Goal: Task Accomplishment & Management: Complete application form

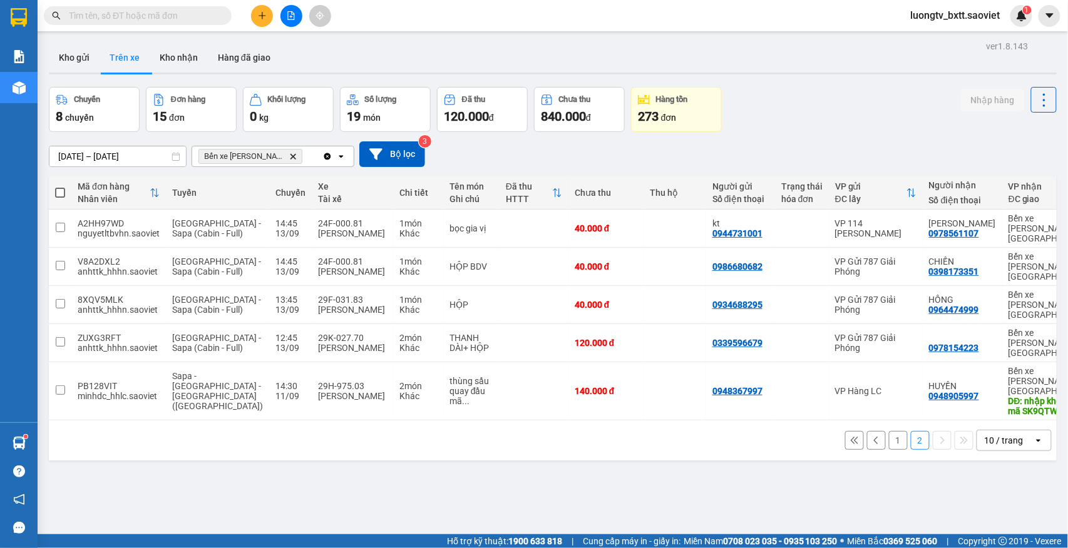
click at [73, 16] on input "text" at bounding box center [143, 16] width 148 height 14
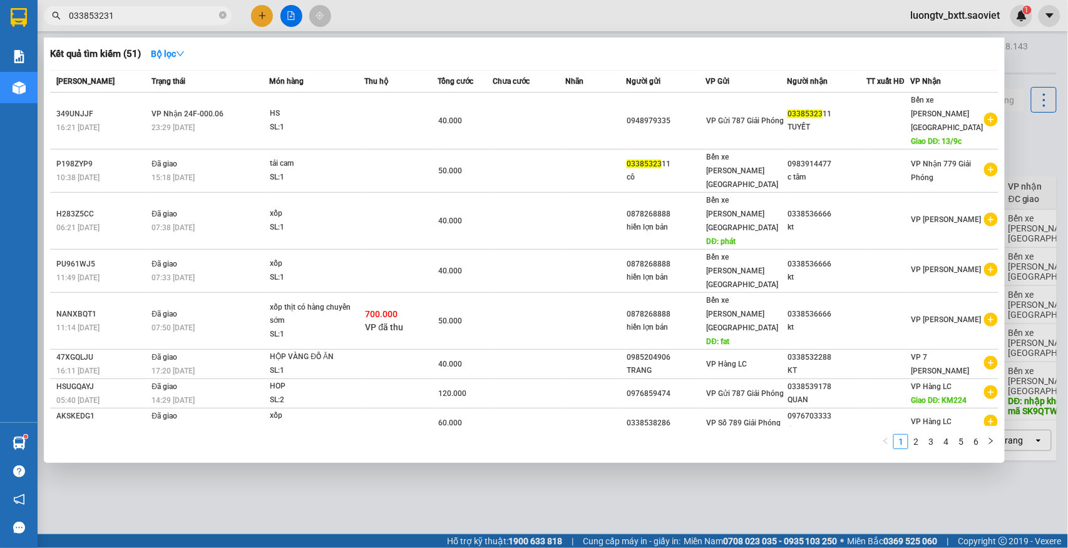
type input "0338532311"
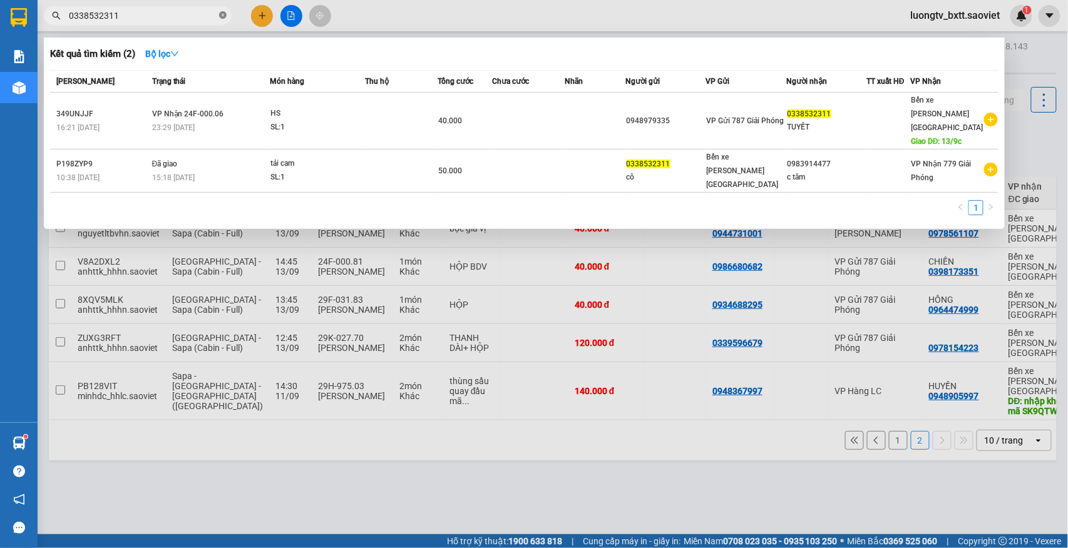
click at [225, 15] on icon "close-circle" at bounding box center [223, 15] width 8 height 8
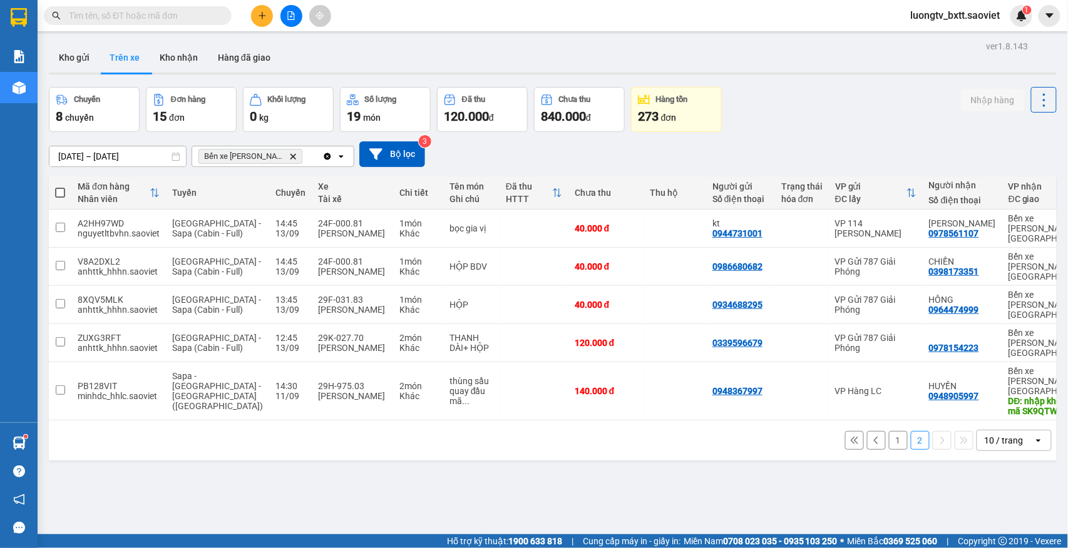
click at [759, 105] on div "Chuyến 8 chuyến Đơn hàng 15 đơn Khối lượng 0 kg Số lượng 19 món Đã thu 120.000 …" at bounding box center [553, 109] width 1008 height 45
click at [175, 54] on button "Kho nhận" at bounding box center [179, 58] width 58 height 30
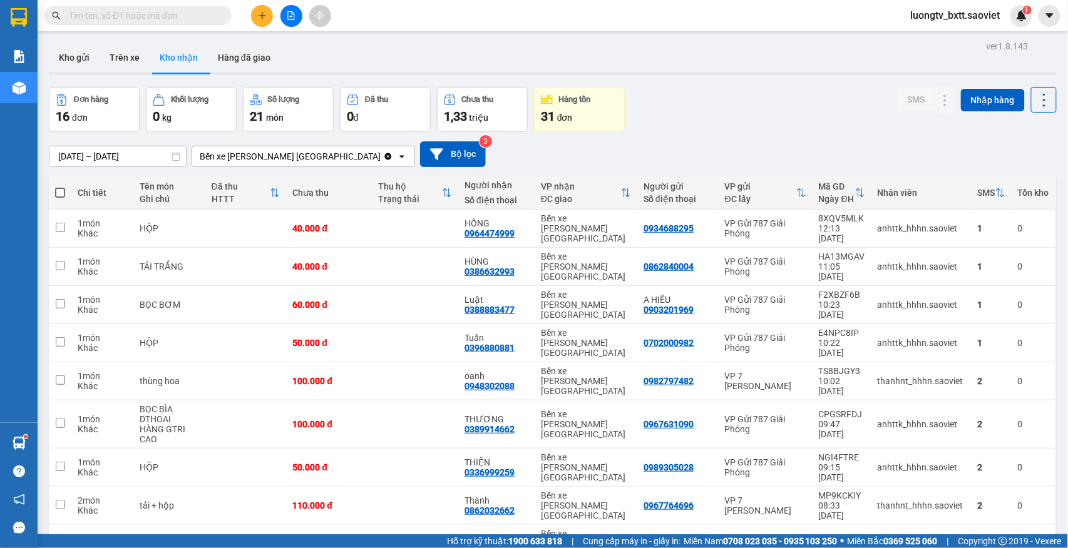
click at [176, 13] on input "text" at bounding box center [143, 16] width 148 height 14
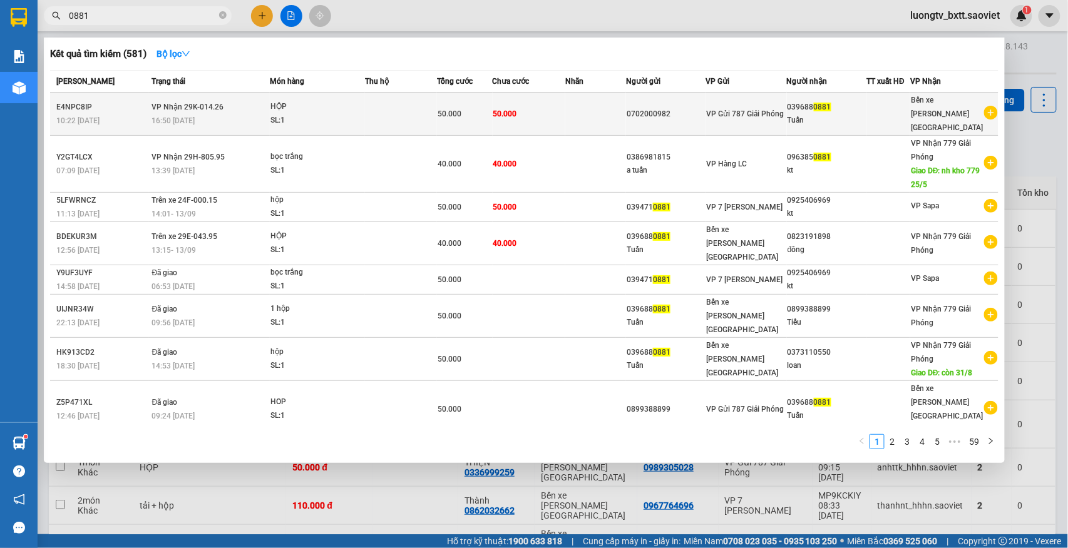
type input "0881"
click at [694, 108] on div "0702000982" at bounding box center [666, 114] width 78 height 13
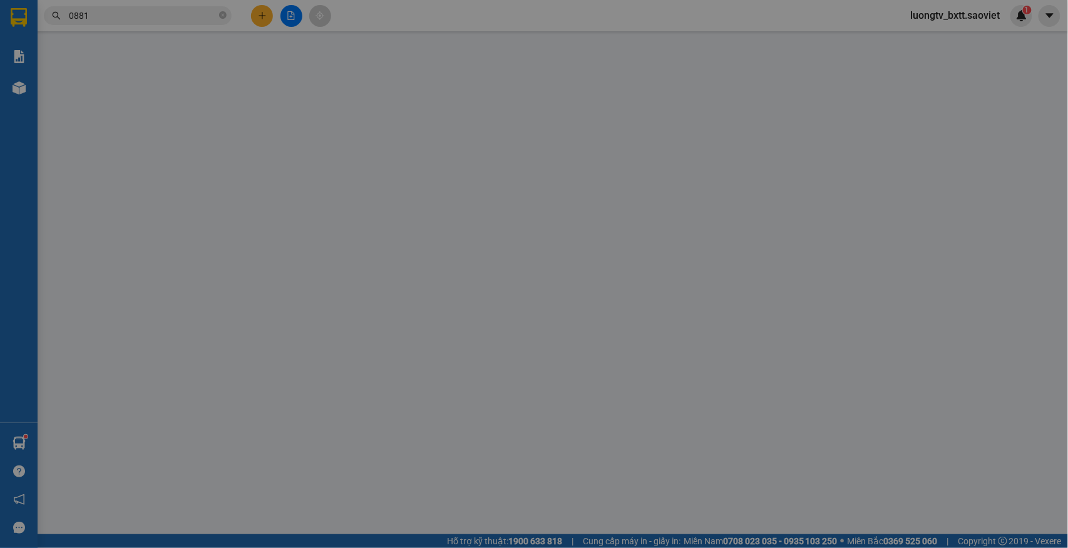
type input "0702000982"
type input "0396880881"
type input "Tuấn"
type input "50.000"
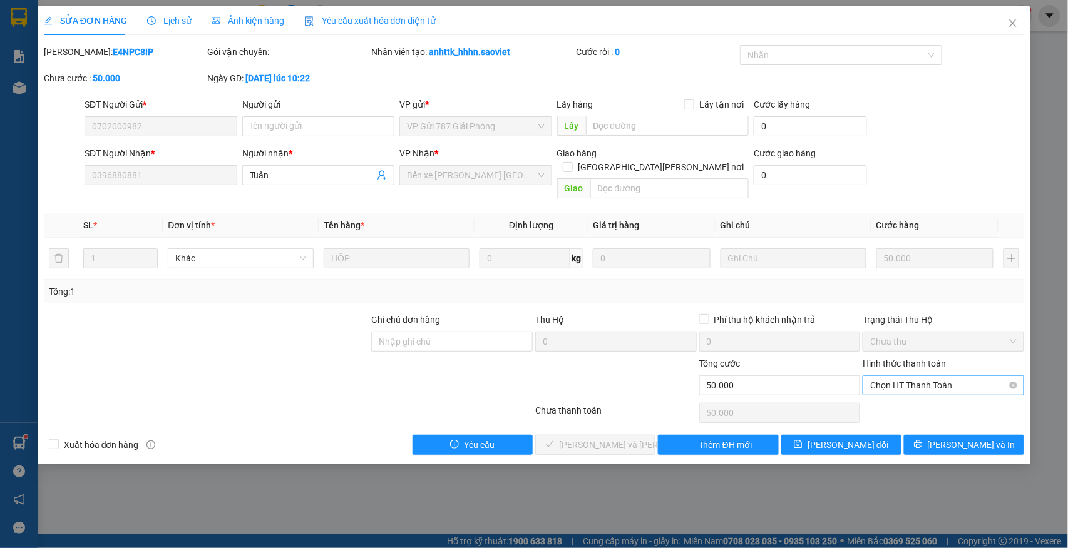
click at [948, 376] on span "Chọn HT Thanh Toán" at bounding box center [943, 385] width 147 height 19
click at [925, 398] on div "Tại văn phòng" at bounding box center [944, 398] width 147 height 14
type input "0"
click at [622, 438] on span "Lưu và Giao hàng" at bounding box center [643, 445] width 169 height 14
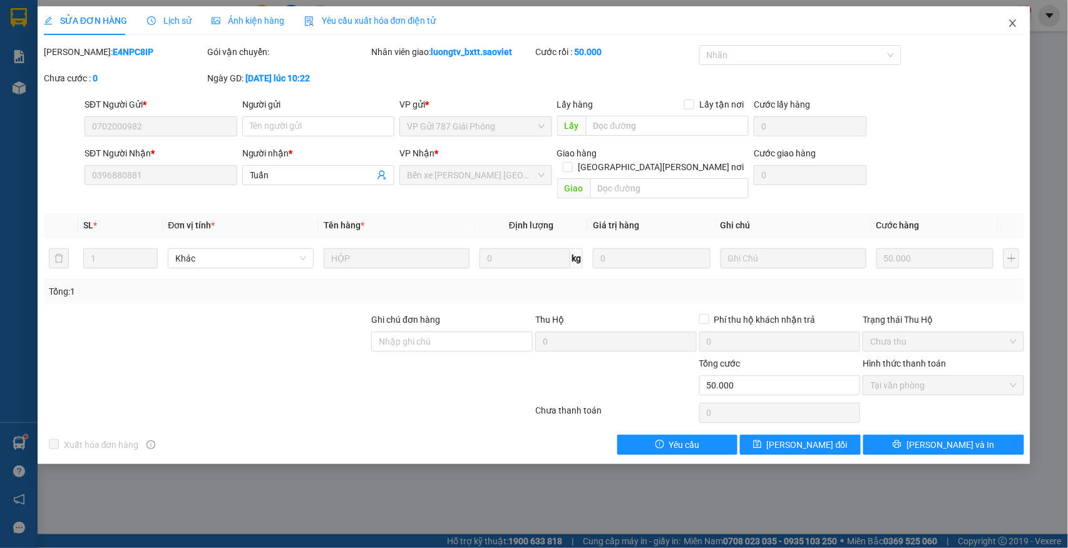
click at [1010, 23] on icon "close" at bounding box center [1013, 23] width 10 height 10
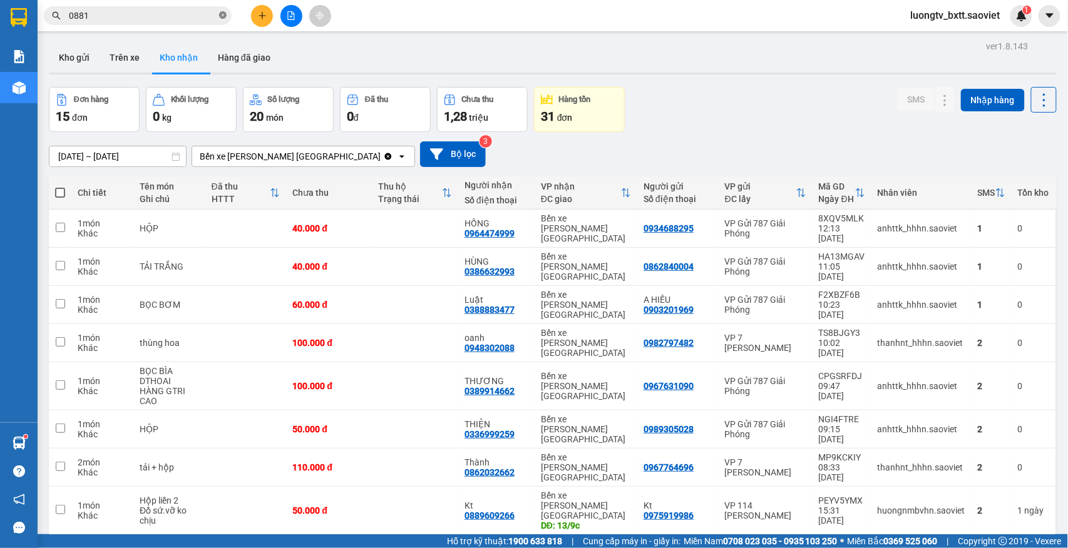
click at [221, 16] on icon "close-circle" at bounding box center [223, 15] width 8 height 8
click at [188, 0] on html "Kết quả tìm kiếm ( 581 ) Bộ lọc Mã ĐH Trạng thái Món hàng Thu hộ Tổng cước Chưa…" at bounding box center [534, 274] width 1068 height 548
click at [188, 16] on input "text" at bounding box center [143, 16] width 148 height 14
drag, startPoint x: 188, startPoint y: 16, endPoint x: 108, endPoint y: 13, distance: 80.2
click at [108, 13] on input "text" at bounding box center [143, 16] width 148 height 14
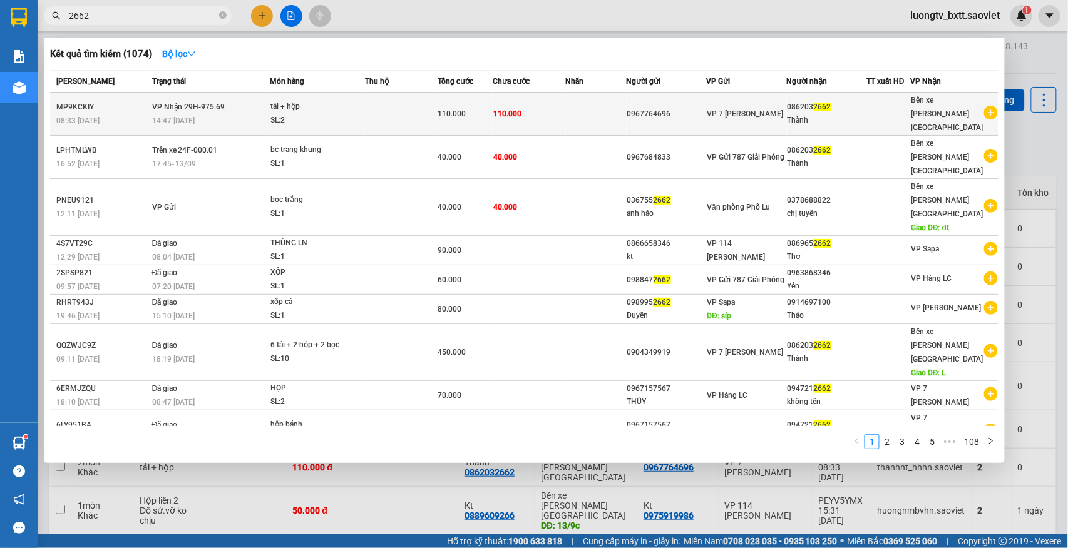
type input "2662"
click at [404, 105] on td at bounding box center [401, 114] width 73 height 43
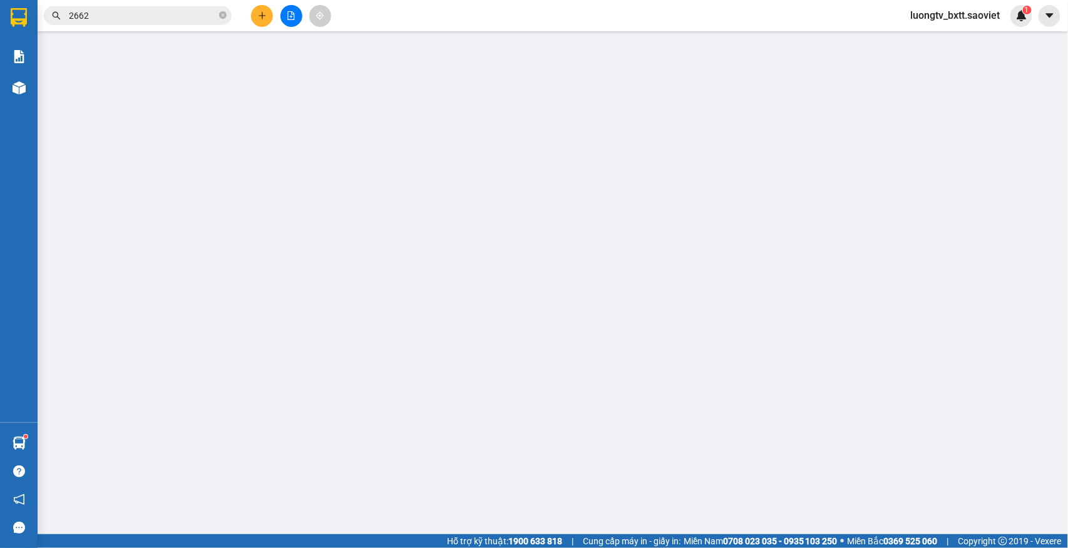
type input "0967764696"
type input "0862032662"
type input "Thành"
type input "110.000"
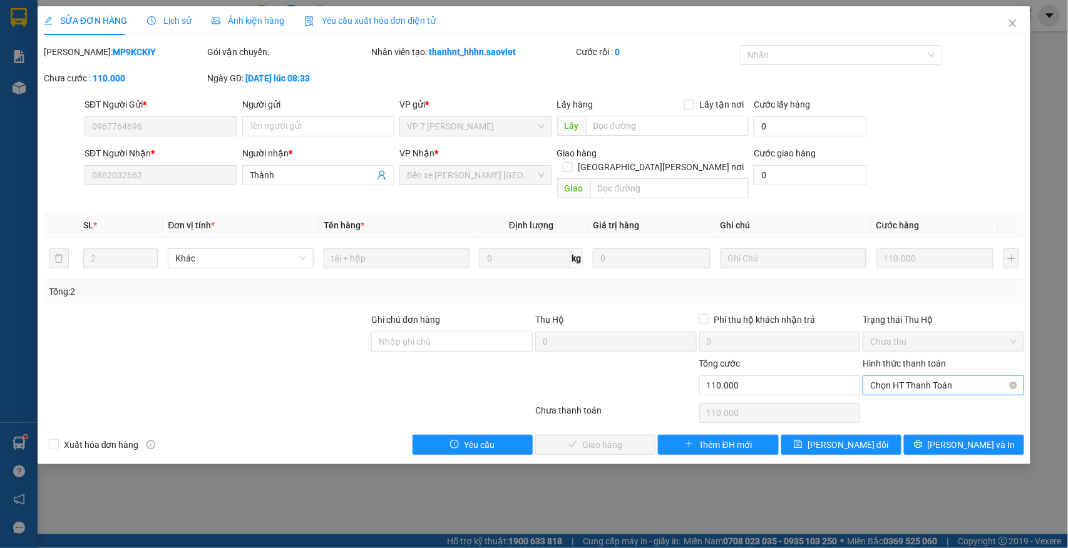
click at [899, 377] on span "Chọn HT Thanh Toán" at bounding box center [943, 385] width 147 height 19
click at [895, 398] on div "Tại văn phòng" at bounding box center [944, 398] width 147 height 14
type input "0"
click at [615, 438] on span "Lưu và Giao hàng" at bounding box center [643, 445] width 169 height 14
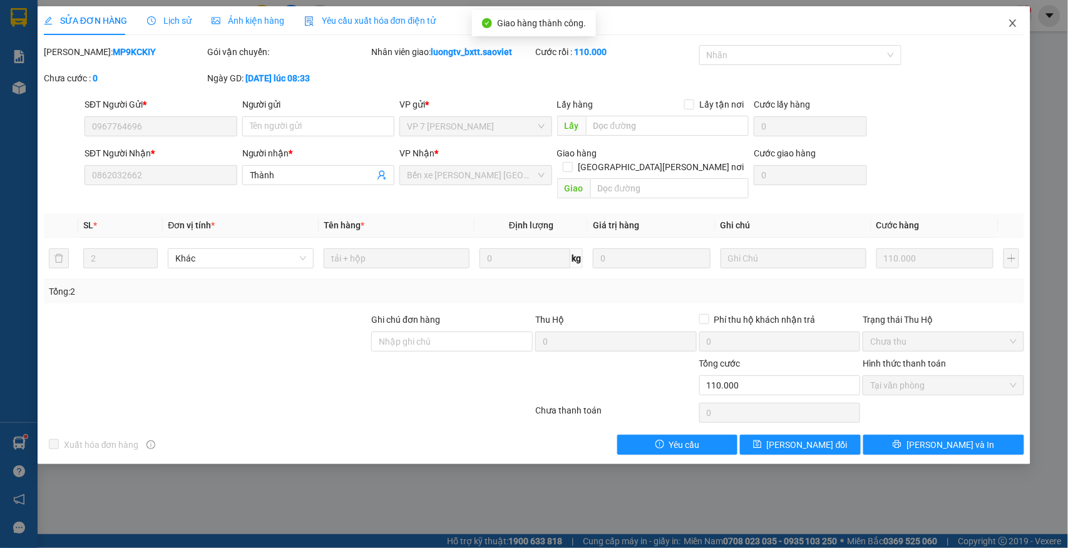
click at [1009, 23] on icon "close" at bounding box center [1013, 23] width 10 height 10
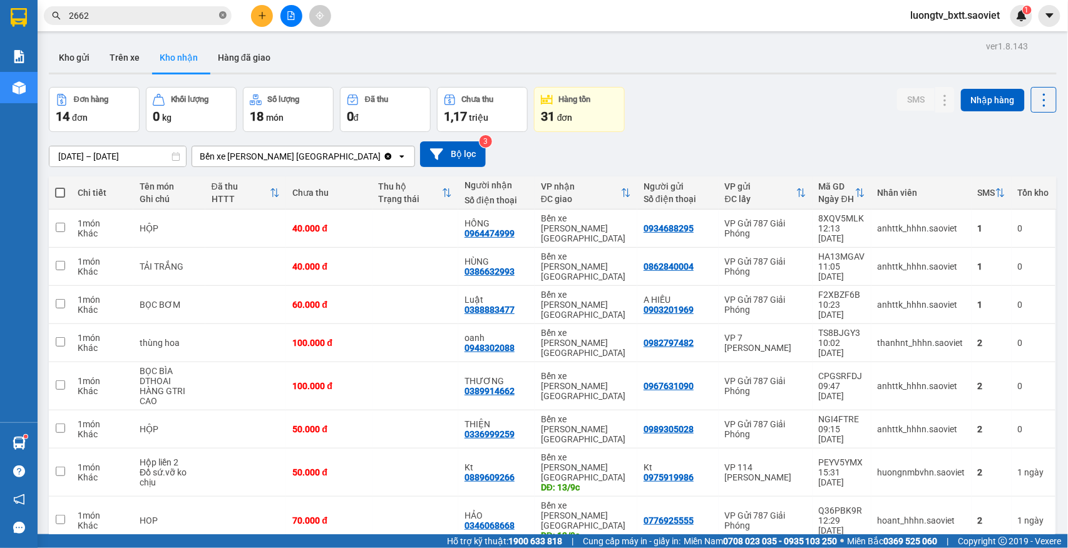
click at [220, 13] on icon "close-circle" at bounding box center [223, 15] width 8 height 8
click at [177, 13] on input "text" at bounding box center [143, 16] width 148 height 14
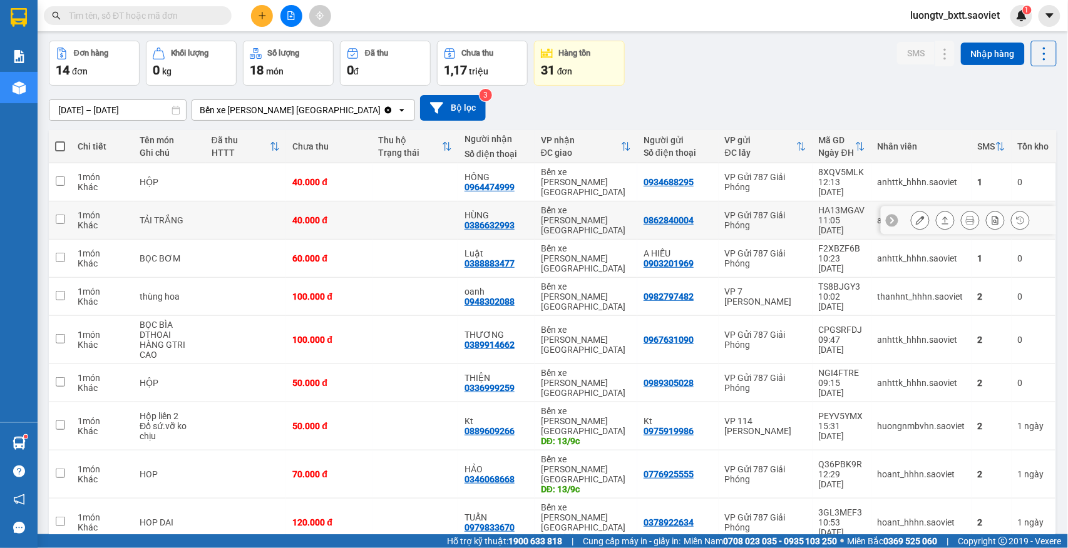
scroll to position [71, 0]
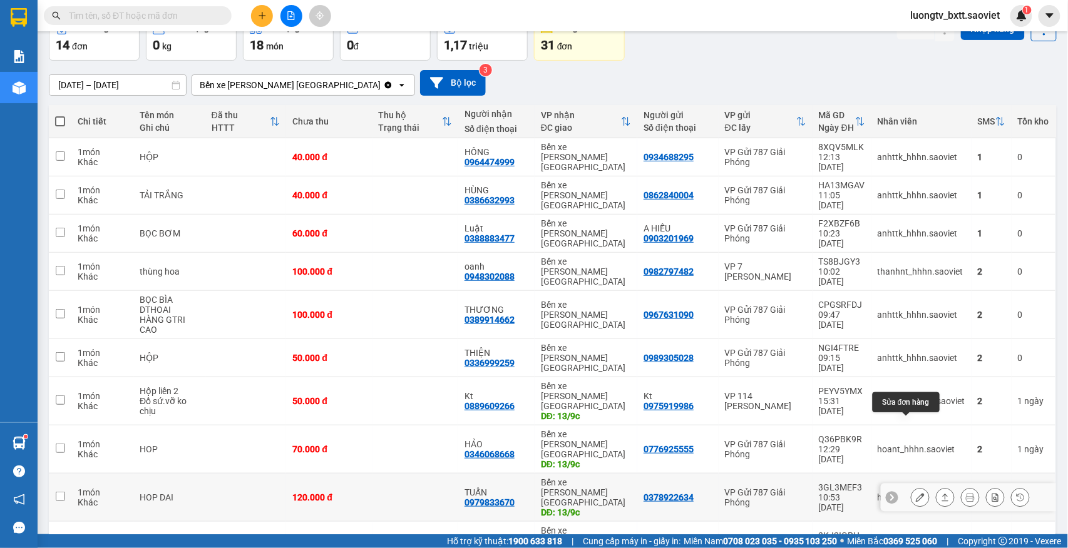
click at [912, 487] on button at bounding box center [921, 498] width 18 height 22
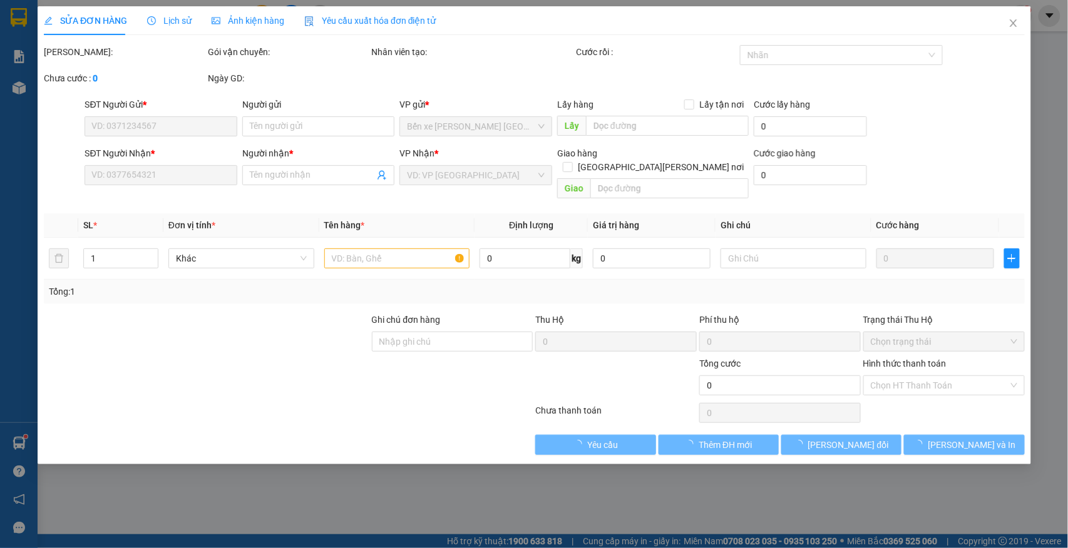
type input "0378922634"
type input "0979833670"
type input "TUẤN"
type input "13/9c"
type input "120.000"
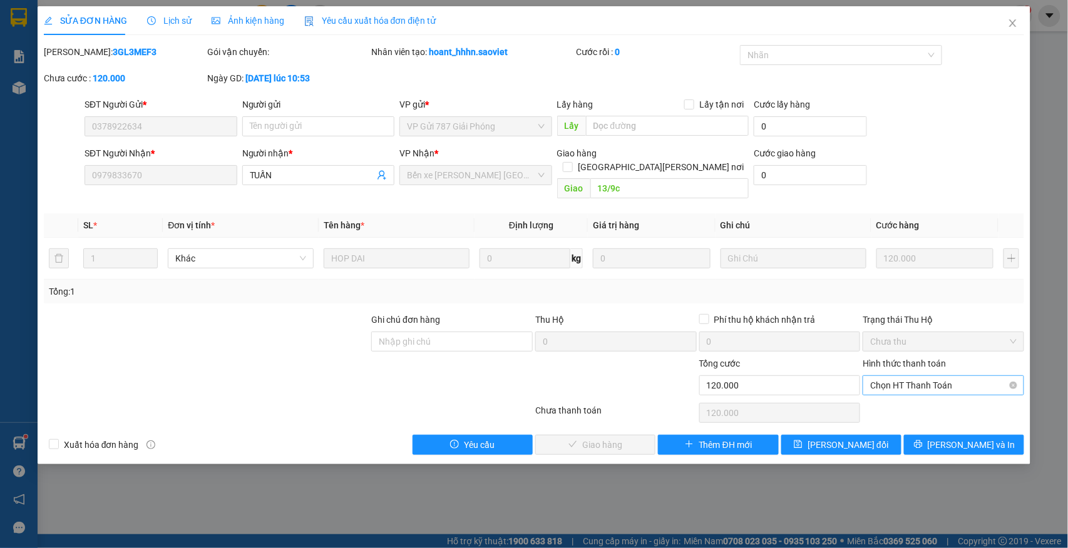
click at [929, 376] on span "Chọn HT Thanh Toán" at bounding box center [943, 385] width 147 height 19
click at [922, 416] on div "Chuyển khoản" at bounding box center [944, 418] width 147 height 14
type input "0"
click at [619, 438] on span "Lưu và Giao hàng" at bounding box center [643, 445] width 169 height 14
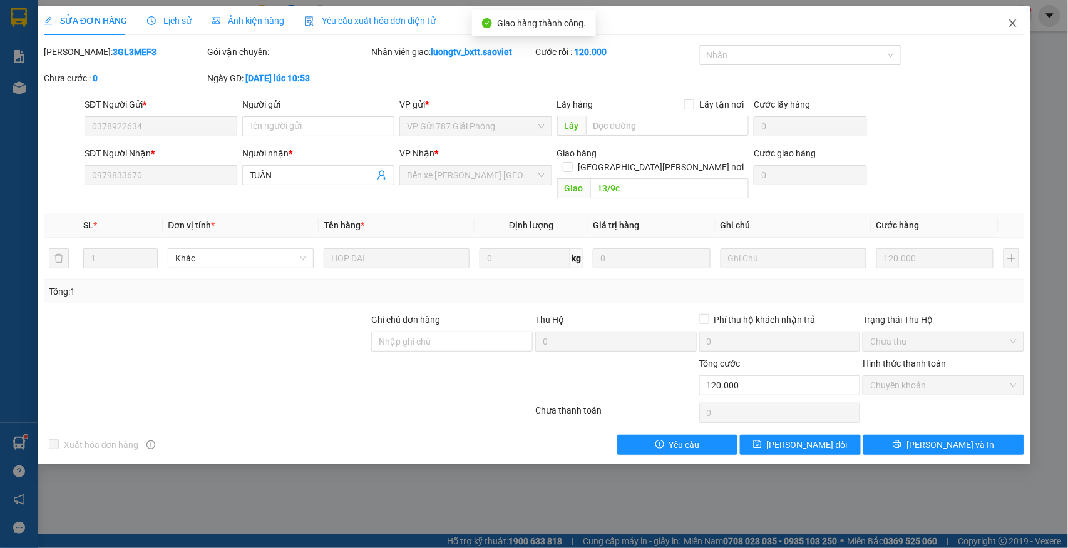
click at [1015, 23] on icon "close" at bounding box center [1013, 23] width 10 height 10
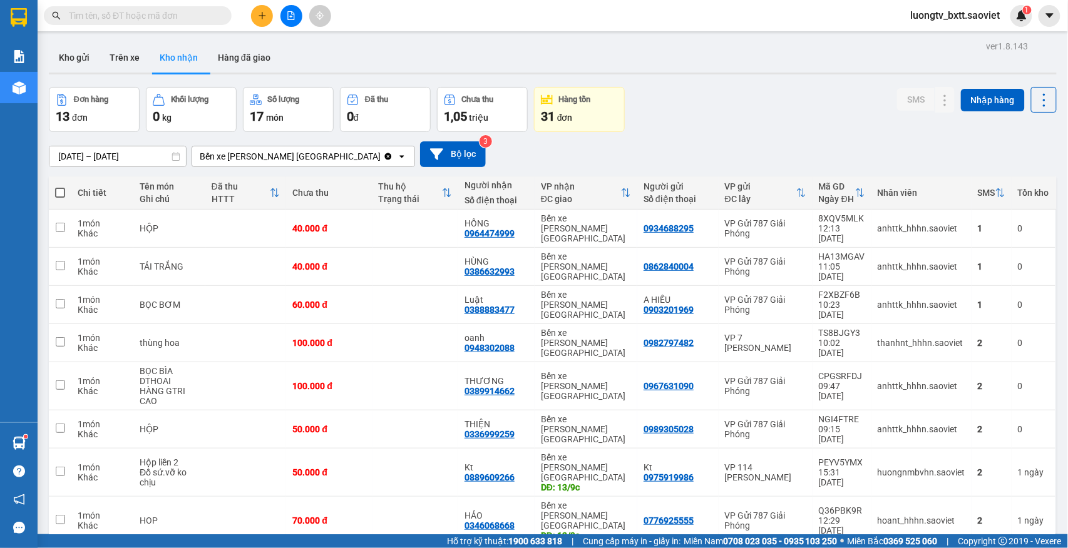
click at [187, 13] on input "text" at bounding box center [143, 16] width 148 height 14
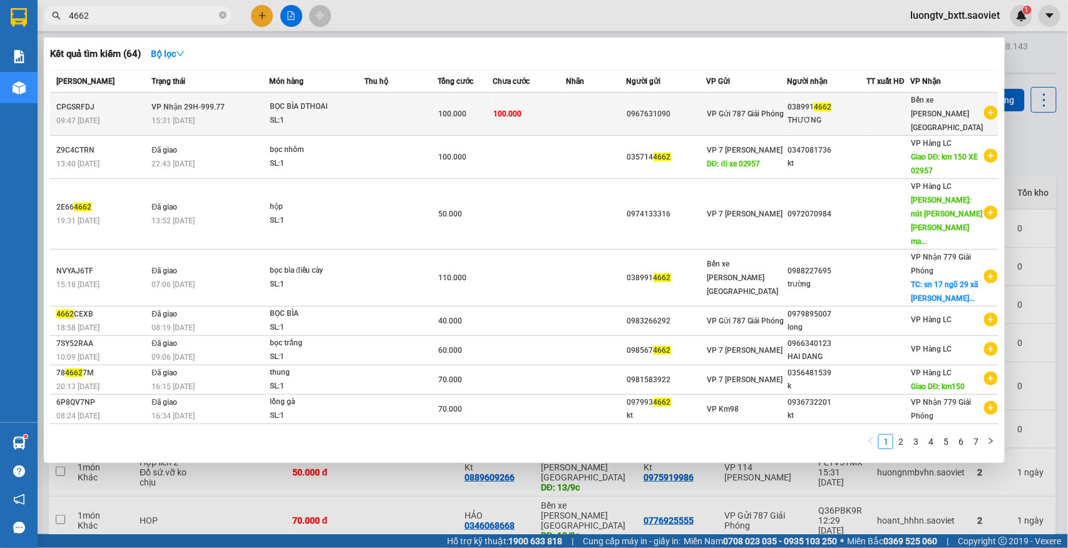
type input "4662"
drag, startPoint x: 323, startPoint y: 108, endPoint x: 252, endPoint y: 113, distance: 71.6
click at [252, 114] on div "15:31 - 13/09" at bounding box center [210, 121] width 117 height 14
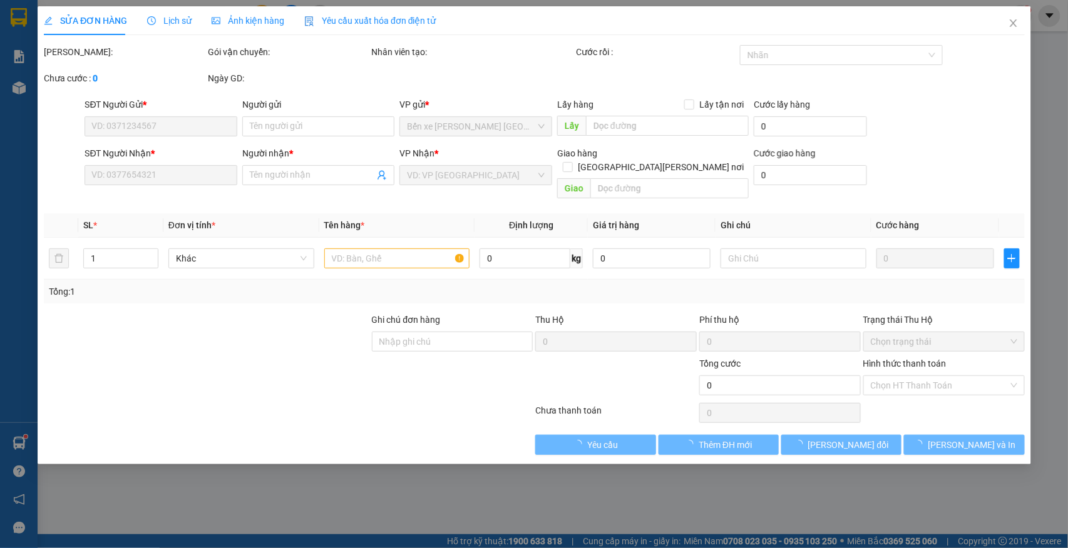
click at [938, 153] on div "SĐT Người Nhận * VD: 0377654321 Người nhận * Tên người nhận VP Nhận * VD: VP Sà…" at bounding box center [554, 176] width 945 height 58
type input "0967631090"
type input "0389914662"
type input "THƯƠNG"
type input "100.000"
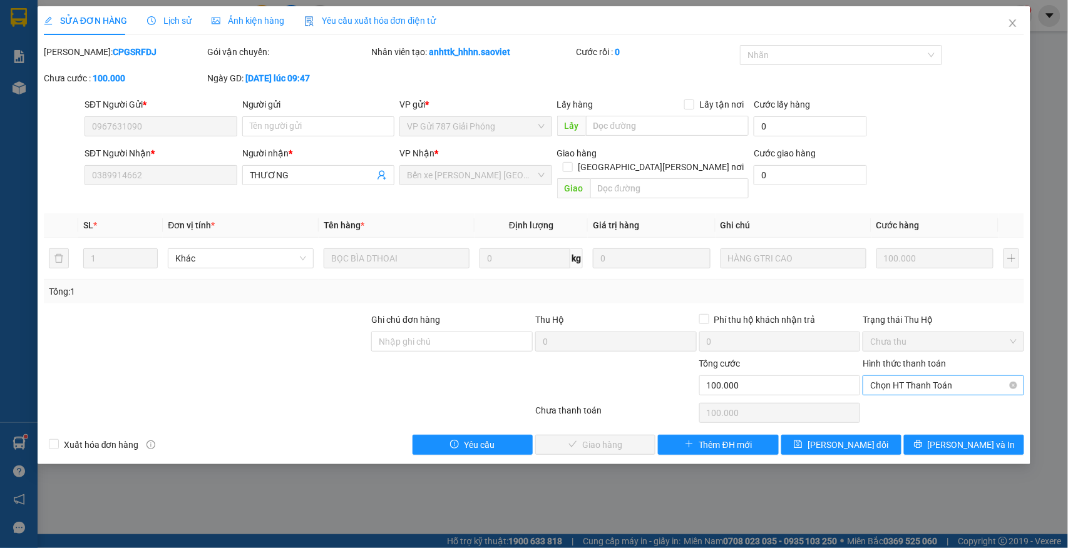
click at [927, 376] on span "Chọn HT Thanh Toán" at bounding box center [943, 385] width 147 height 19
click at [902, 414] on div "Chuyển khoản" at bounding box center [944, 418] width 147 height 14
type input "0"
drag, startPoint x: 630, startPoint y: 435, endPoint x: 607, endPoint y: 438, distance: 23.5
click at [607, 438] on span "Lưu và Giao hàng" at bounding box center [643, 445] width 169 height 14
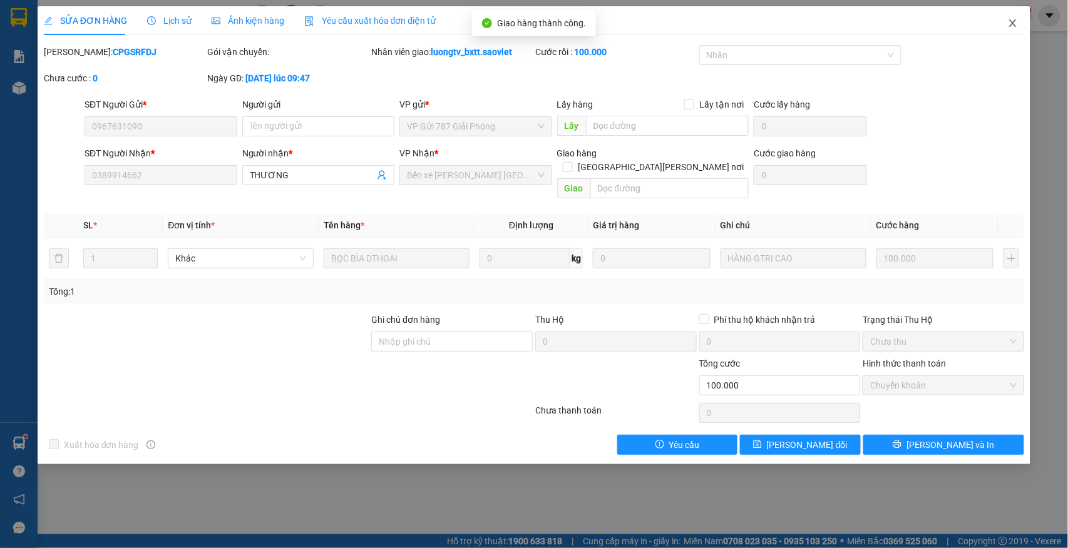
click at [1007, 19] on span "Close" at bounding box center [1013, 23] width 35 height 35
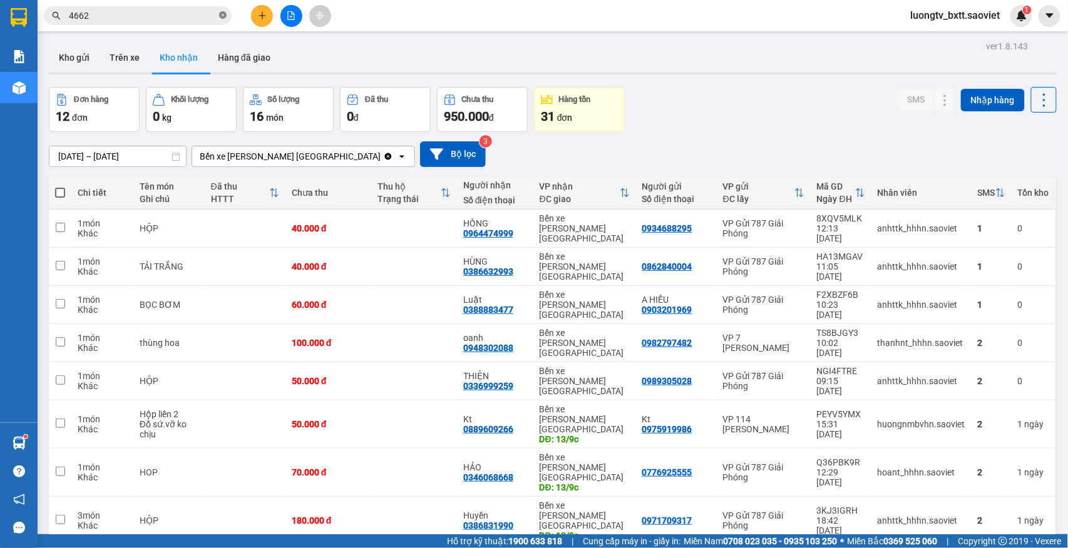
click at [225, 18] on icon "close-circle" at bounding box center [223, 15] width 8 height 8
click at [197, 14] on input "text" at bounding box center [143, 16] width 148 height 14
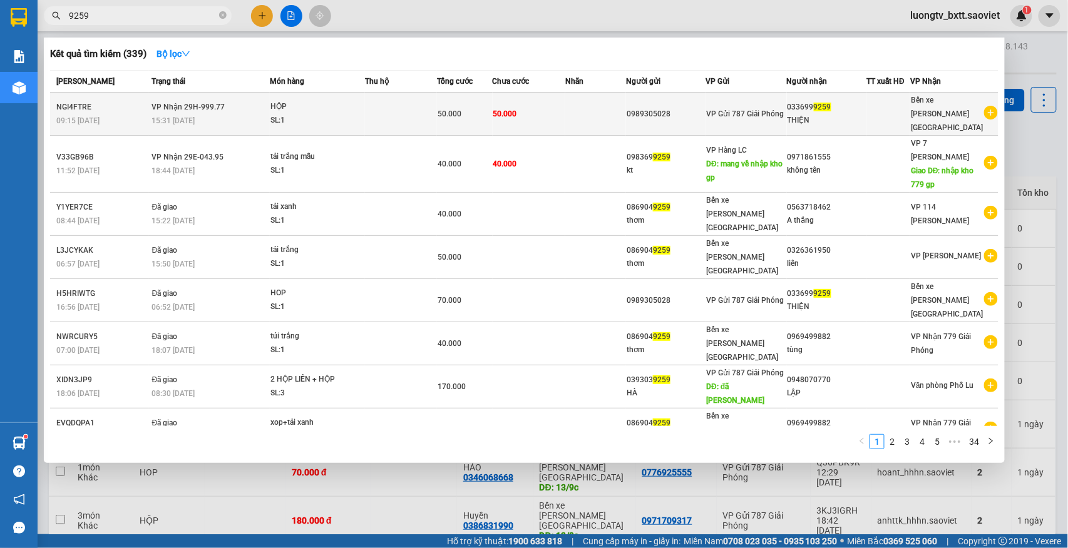
type input "9259"
click at [501, 111] on span "50.000" at bounding box center [505, 114] width 24 height 9
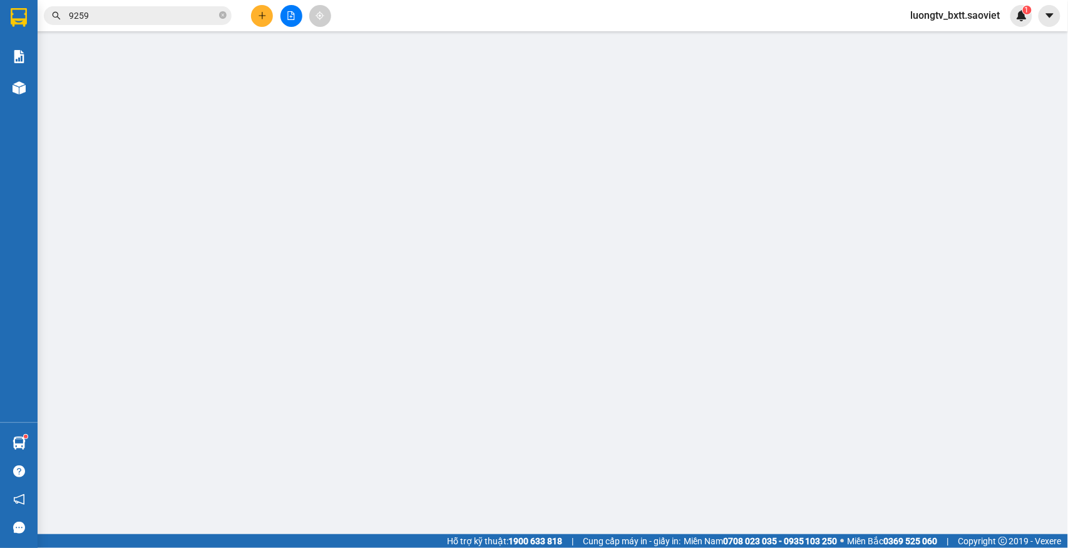
type input "0989305028"
type input "0336999259"
type input "THIỆN"
type input "50.000"
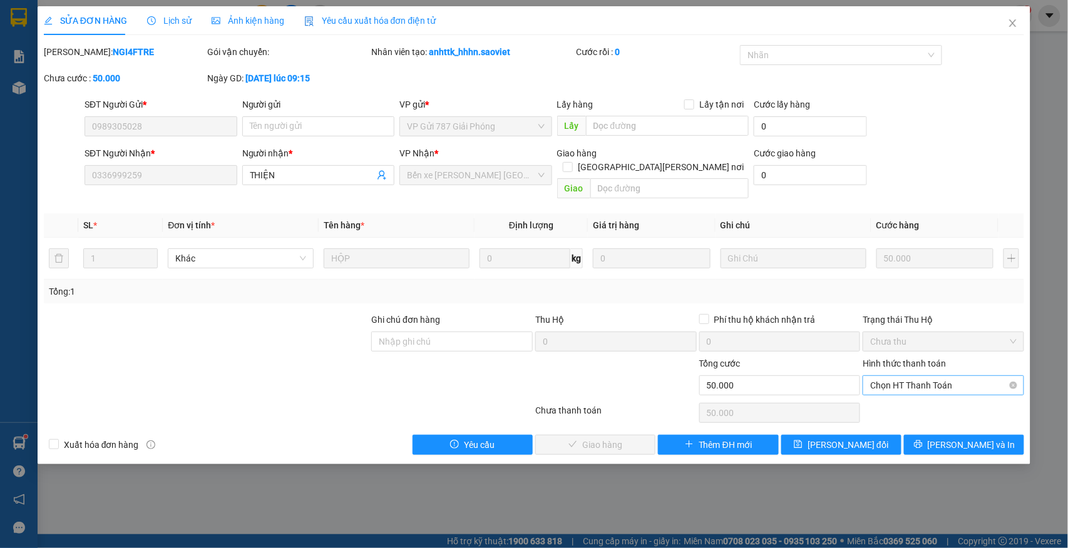
click at [957, 378] on span "Chọn HT Thanh Toán" at bounding box center [943, 385] width 147 height 19
click at [928, 399] on div "Tại văn phòng" at bounding box center [944, 398] width 147 height 14
type input "0"
click at [639, 439] on button "Lưu và Giao hàng" at bounding box center [595, 445] width 120 height 20
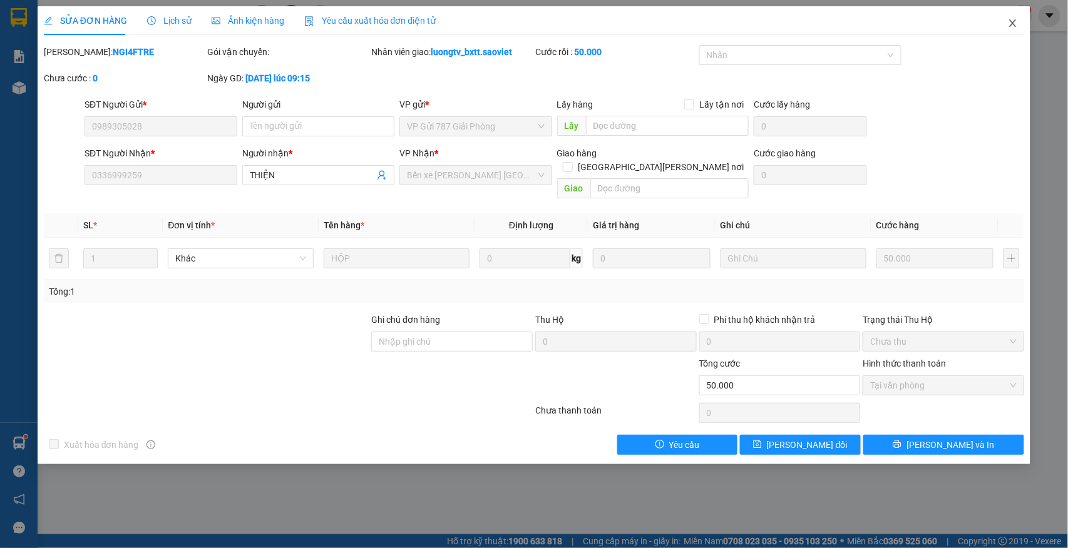
click at [1014, 26] on icon "close" at bounding box center [1013, 23] width 10 height 10
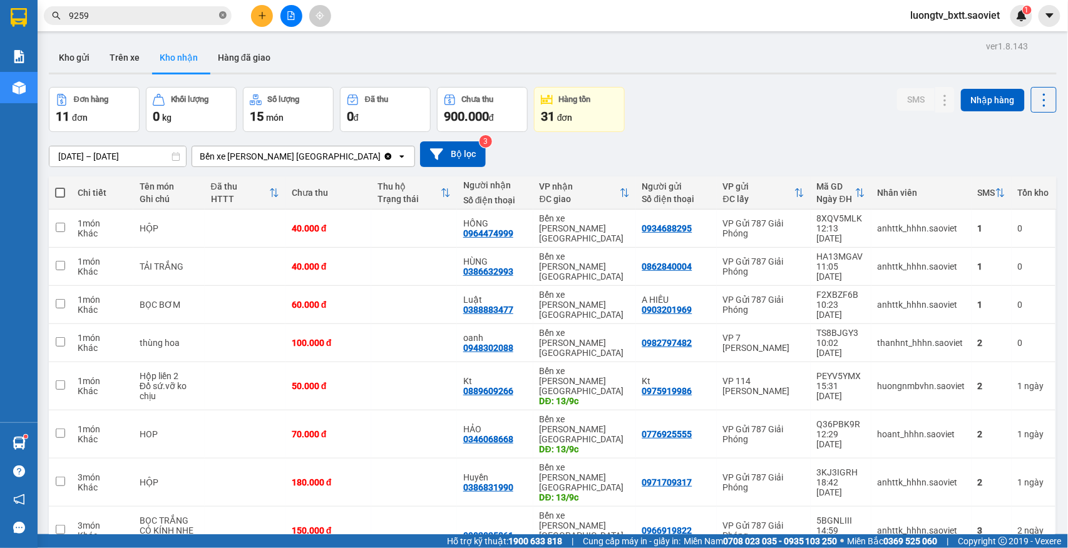
click at [220, 14] on icon "close-circle" at bounding box center [223, 15] width 8 height 8
click at [206, 14] on input "text" at bounding box center [143, 16] width 148 height 14
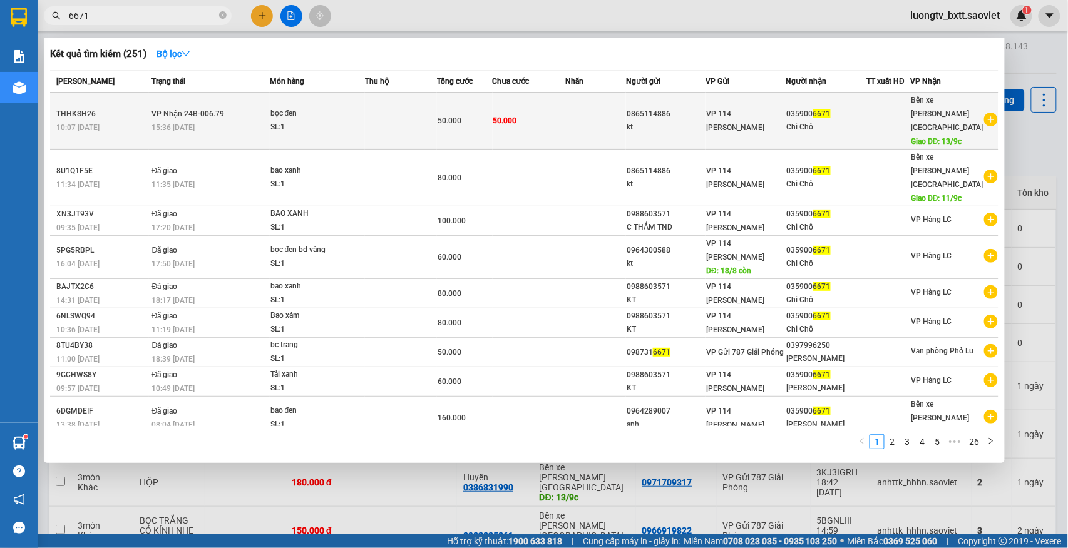
type input "6671"
click at [587, 111] on td at bounding box center [595, 121] width 61 height 57
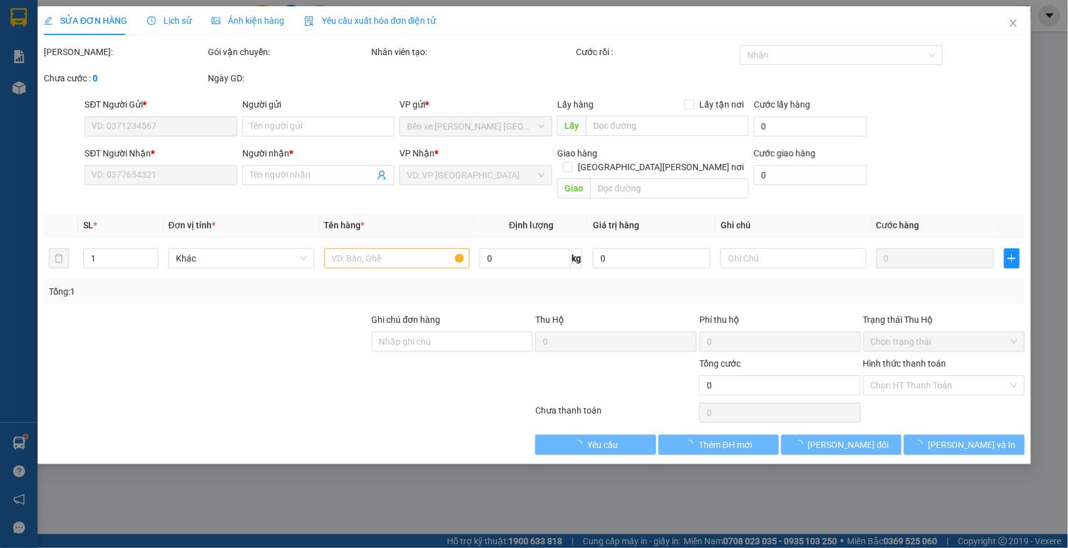
type input "0865114886"
type input "kt"
type input "0359006671"
type input "Chi Chô"
type input "13/9c"
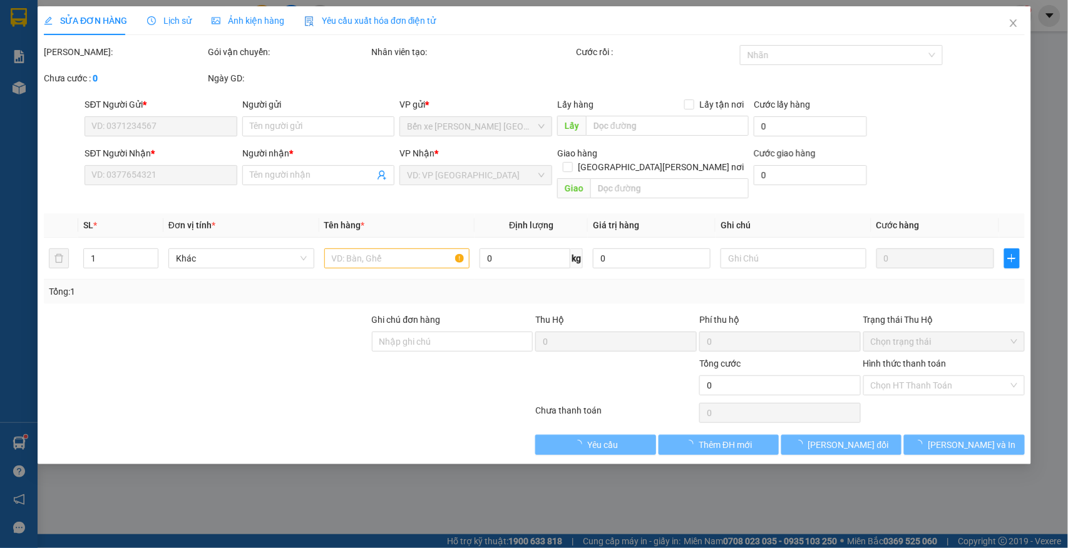
type input "50.000"
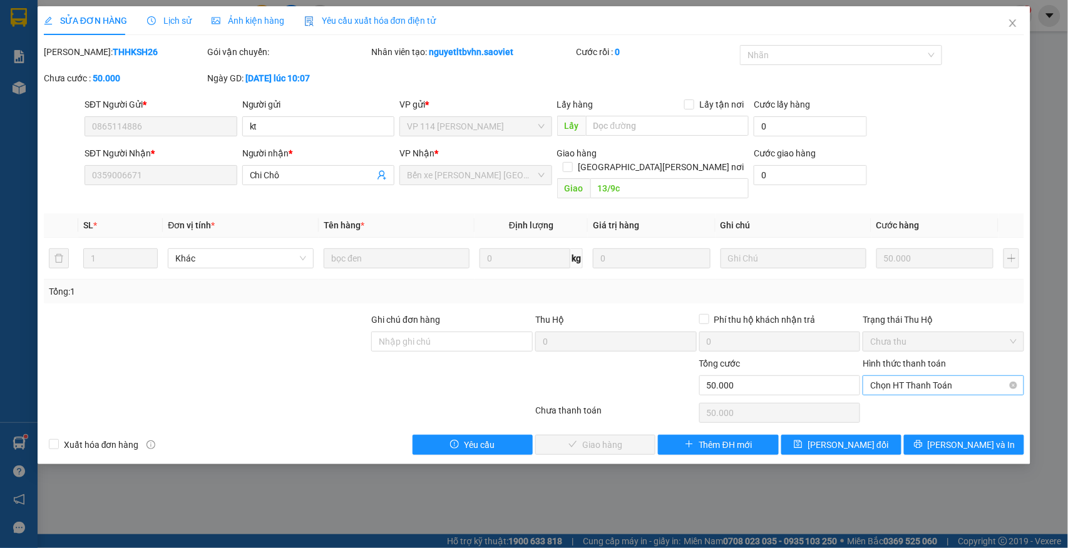
click at [958, 376] on span "Chọn HT Thanh Toán" at bounding box center [943, 385] width 147 height 19
click at [915, 419] on div "Chuyển khoản" at bounding box center [944, 418] width 147 height 14
type input "0"
click at [619, 445] on div "SỬA ĐƠN HÀNG Lịch sử Ảnh kiện hàng Yêu cầu xuất hóa đơn điện tử Total Paid Fee …" at bounding box center [535, 235] width 994 height 458
click at [619, 440] on span "Lưu và Giao hàng" at bounding box center [643, 445] width 169 height 14
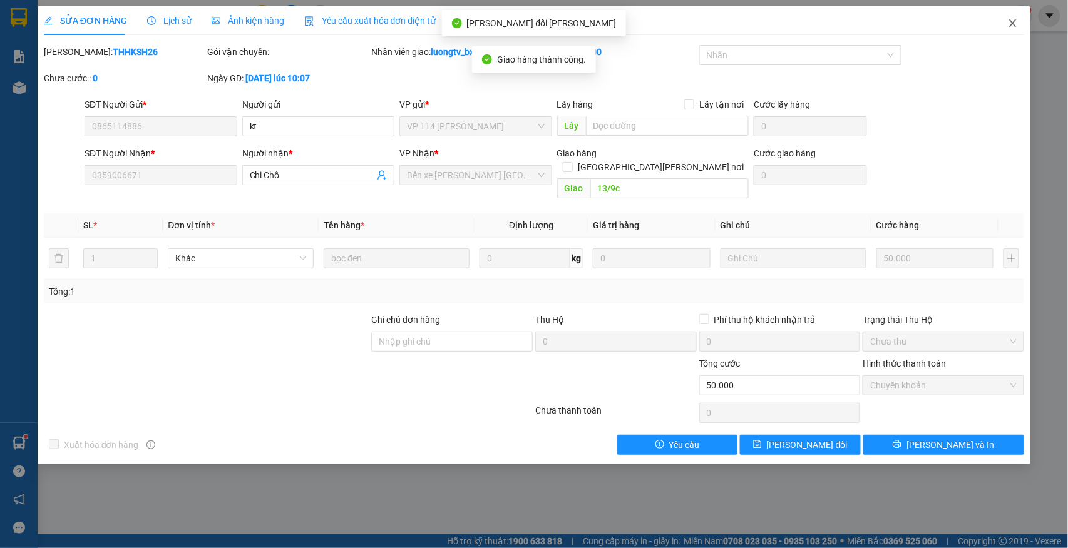
click at [1012, 23] on icon "close" at bounding box center [1013, 23] width 7 height 8
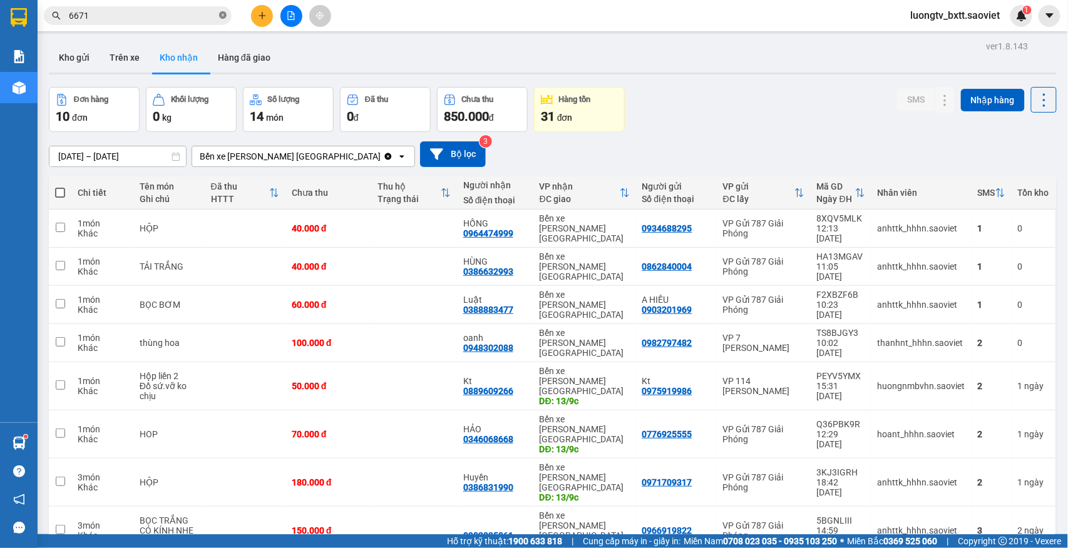
click at [225, 15] on icon "close-circle" at bounding box center [223, 15] width 8 height 8
click at [184, 20] on input "text" at bounding box center [143, 16] width 148 height 14
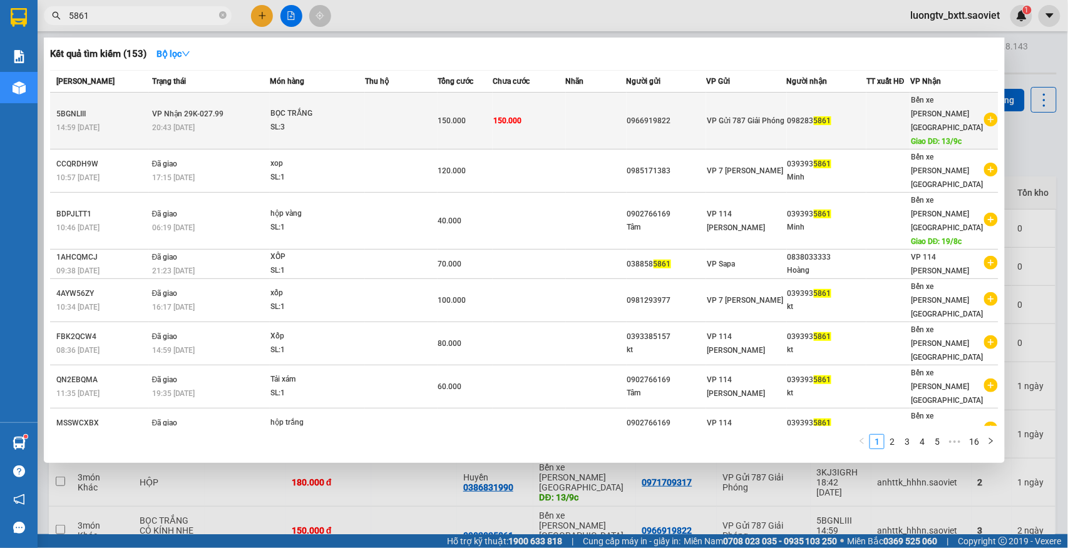
type input "5861"
click at [409, 116] on td at bounding box center [401, 121] width 73 height 57
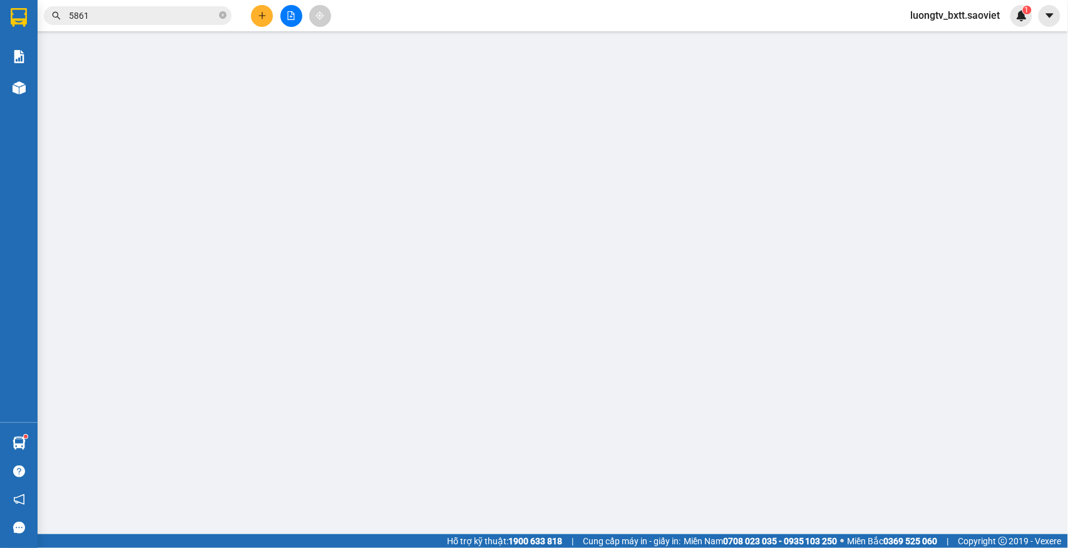
type input "0966919822"
type input "0982835861"
type input "13/9c"
type input "150.000"
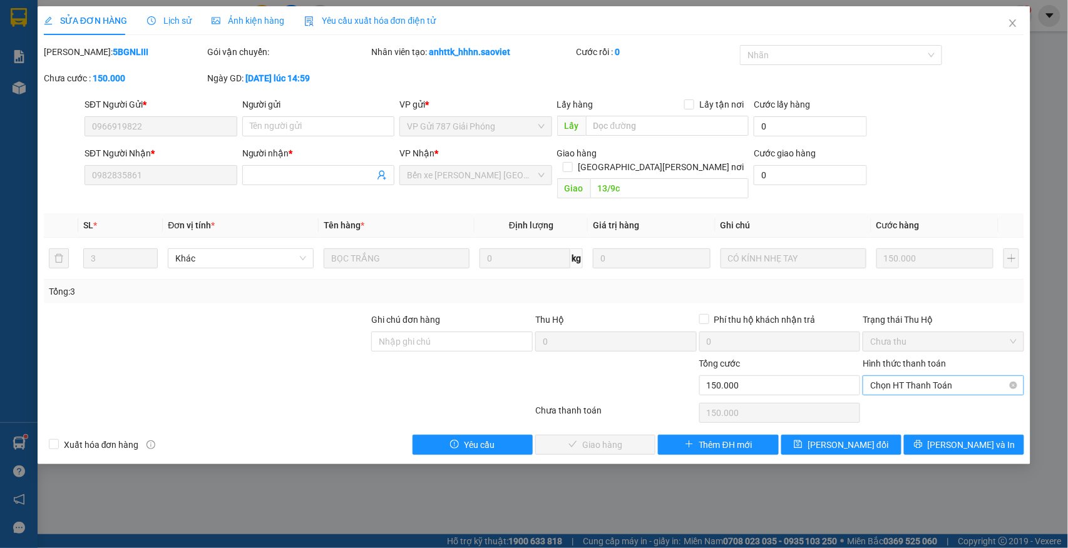
click at [935, 376] on span "Chọn HT Thanh Toán" at bounding box center [943, 385] width 147 height 19
click at [905, 397] on div "Tại văn phòng" at bounding box center [944, 398] width 147 height 14
type input "0"
click at [627, 438] on span "Lưu và Giao hàng" at bounding box center [643, 445] width 169 height 14
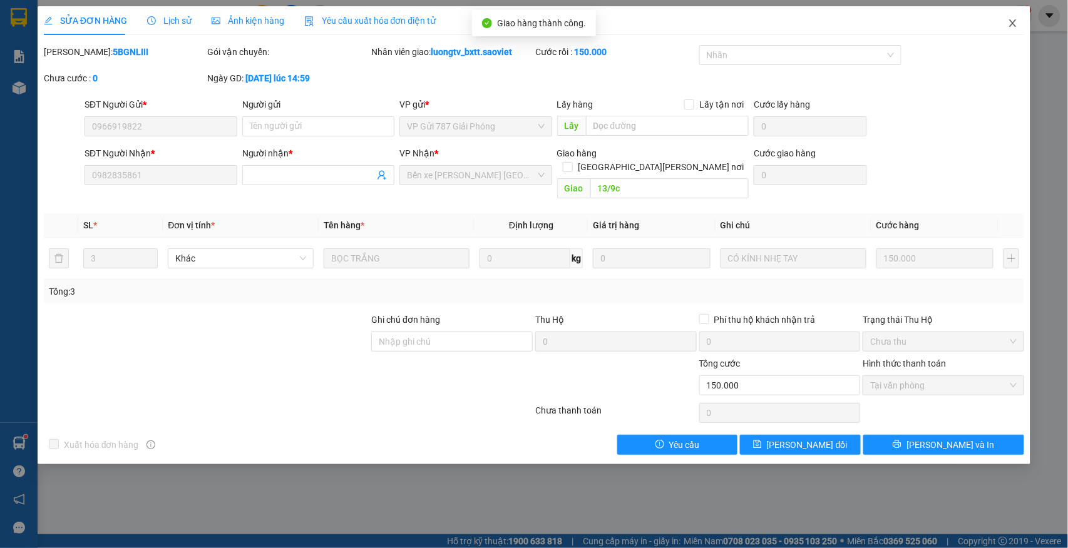
click at [1007, 24] on span "Close" at bounding box center [1013, 23] width 35 height 35
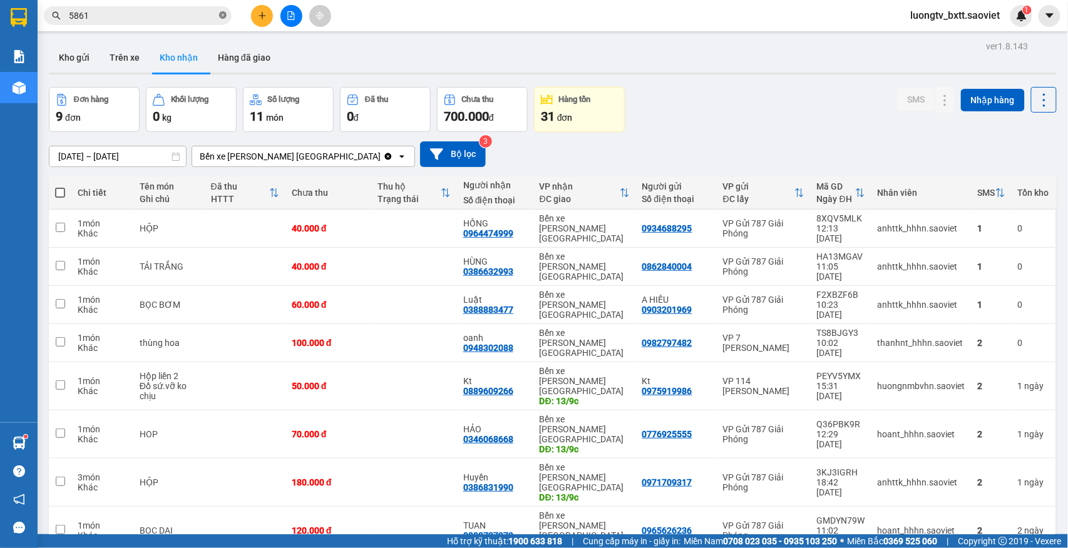
click at [219, 16] on icon "close-circle" at bounding box center [223, 15] width 8 height 8
click at [209, 14] on input "text" at bounding box center [143, 16] width 148 height 14
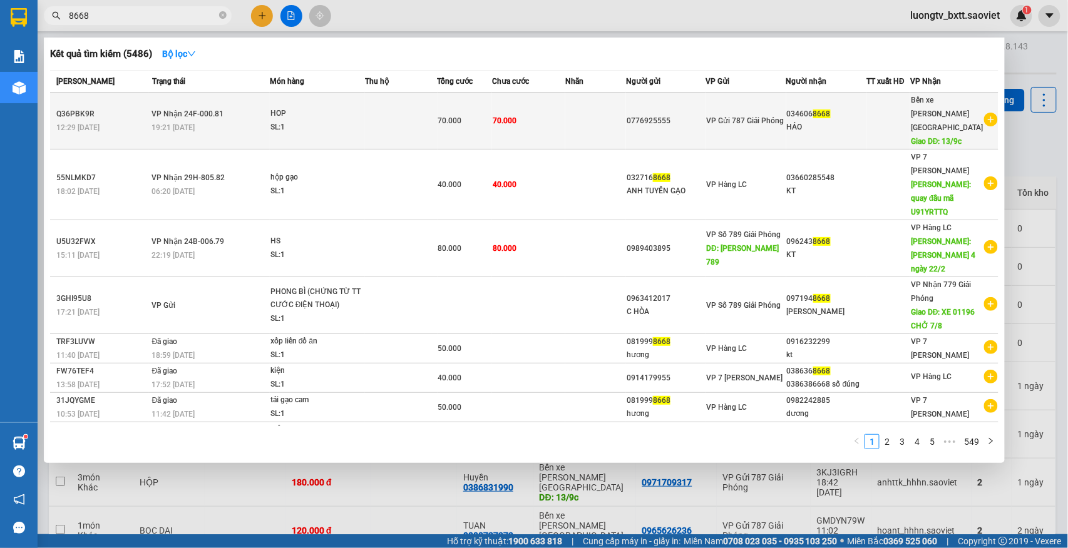
type input "8668"
click at [577, 118] on td at bounding box center [595, 121] width 61 height 57
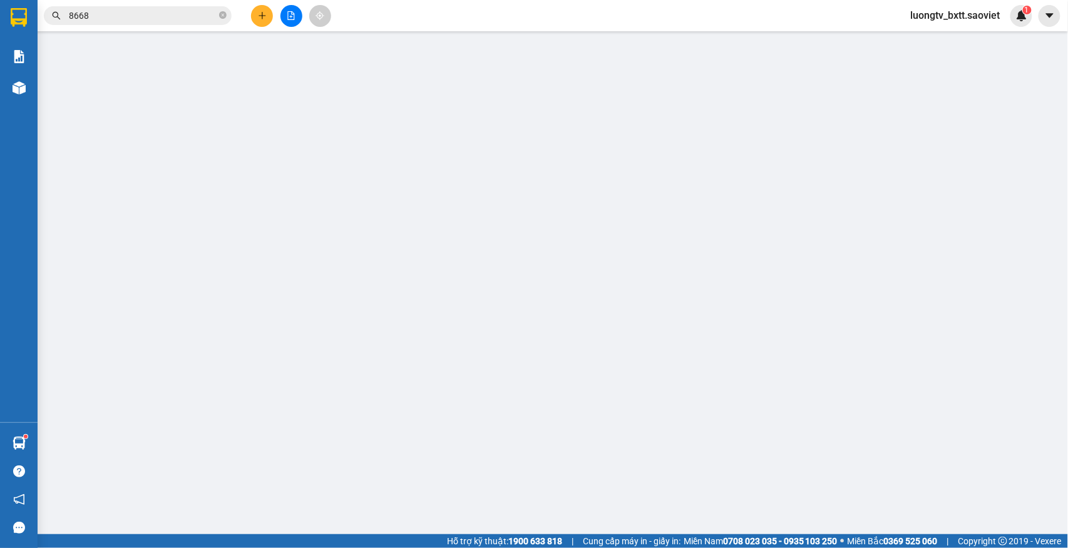
type input "0776925555"
type input "0346068668"
type input "HẢO"
type input "13/9c"
type input "70.000"
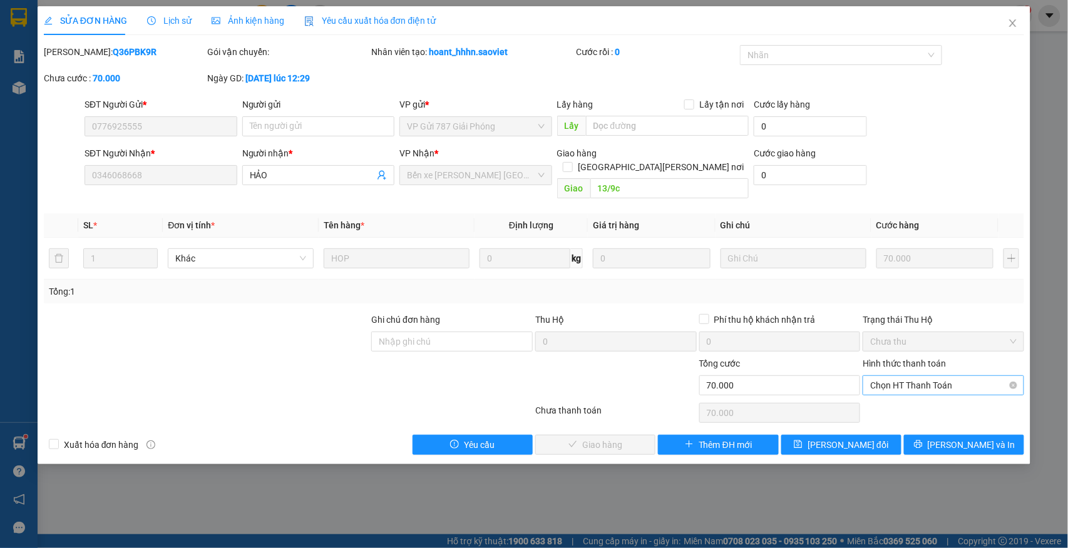
click at [900, 376] on span "Chọn HT Thanh Toán" at bounding box center [943, 385] width 147 height 19
click at [893, 398] on div "Tại văn phòng" at bounding box center [944, 398] width 147 height 14
type input "0"
drag, startPoint x: 893, startPoint y: 398, endPoint x: 617, endPoint y: 437, distance: 278.2
click at [617, 438] on span "Lưu và Giao hàng" at bounding box center [643, 445] width 169 height 14
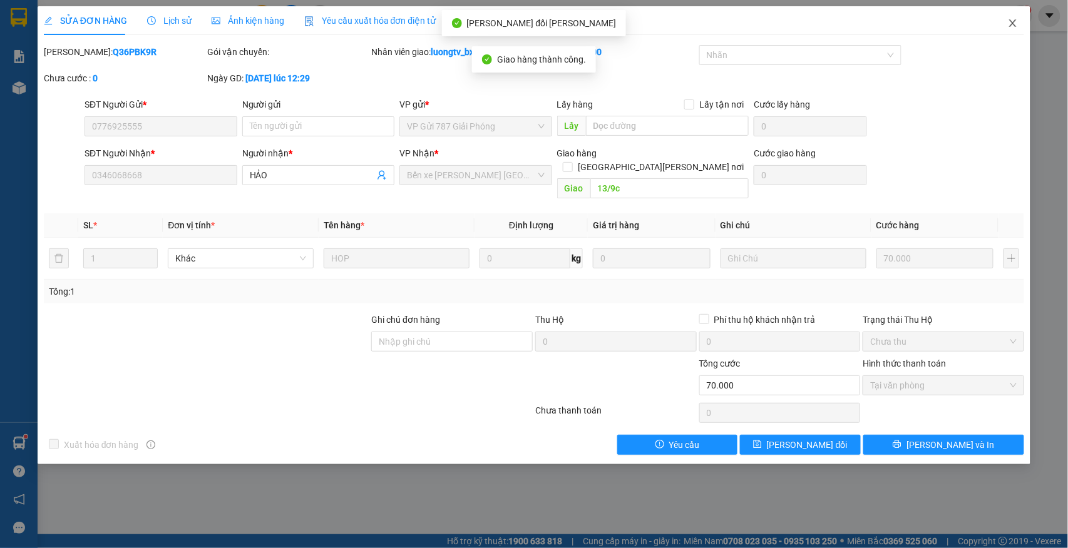
click at [1015, 19] on icon "close" at bounding box center [1013, 23] width 10 height 10
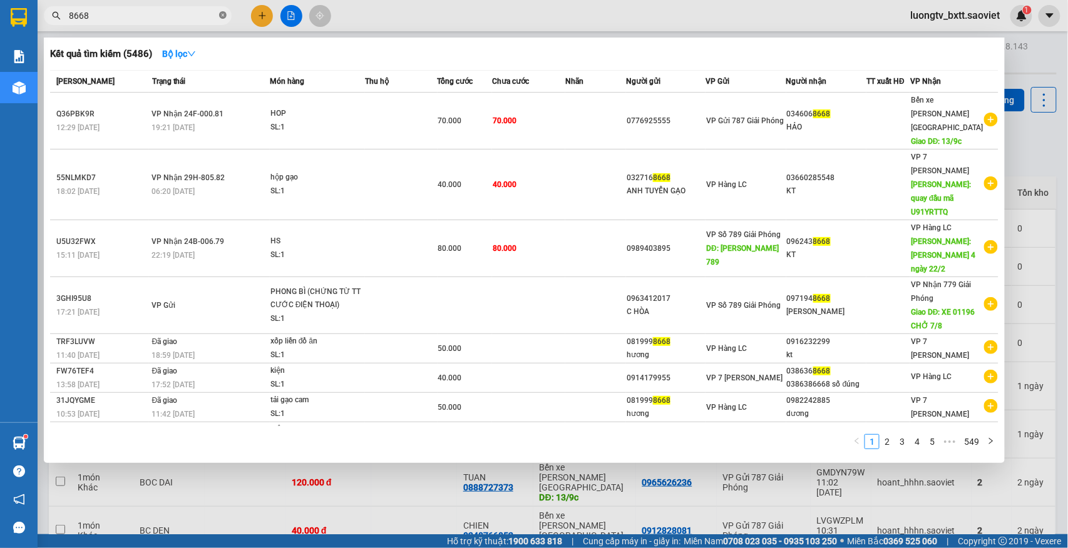
click at [221, 18] on icon "close-circle" at bounding box center [223, 15] width 8 height 8
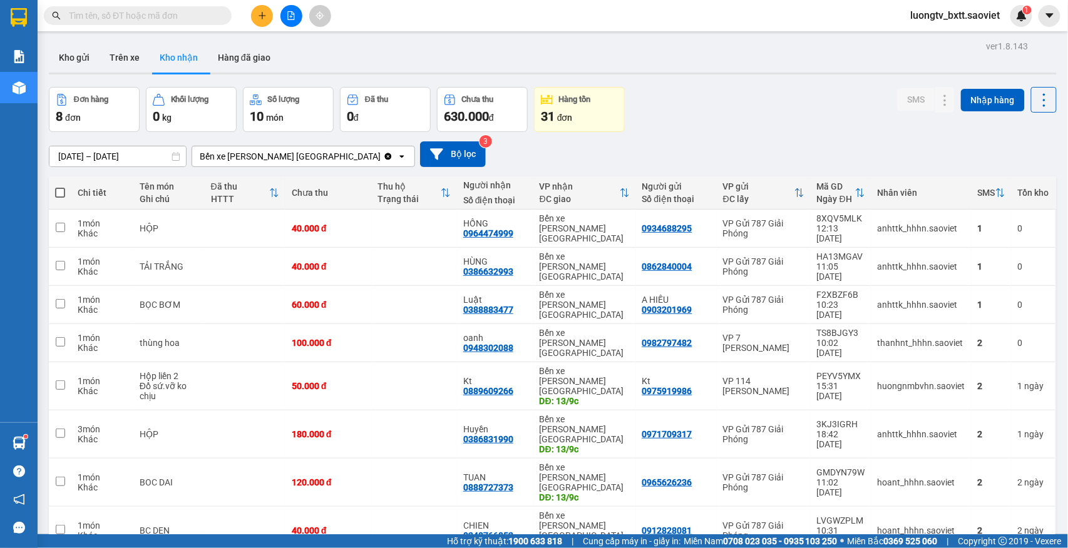
click at [150, 18] on input "text" at bounding box center [143, 16] width 148 height 14
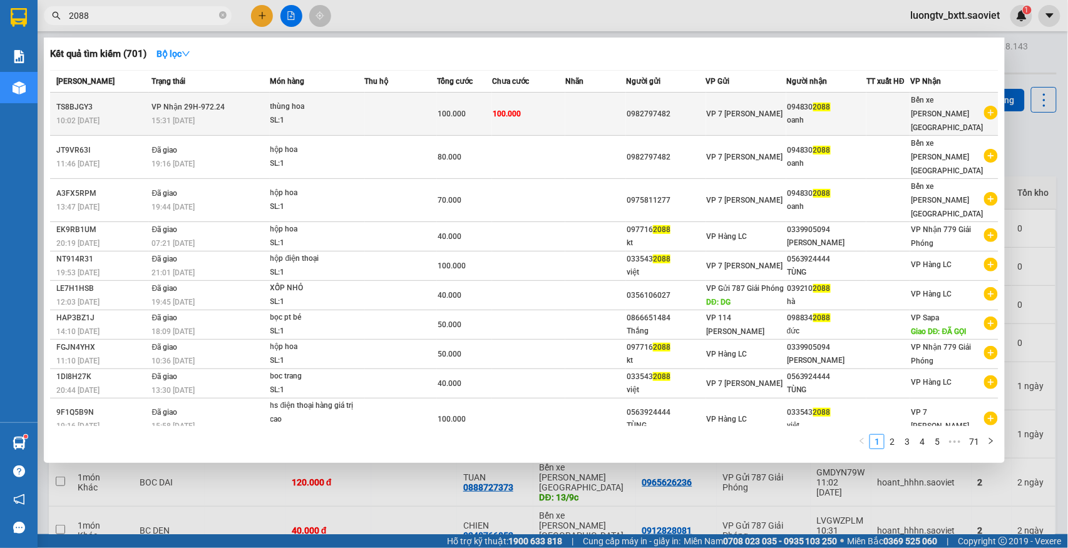
type input "2088"
click at [519, 111] on span "100.000" at bounding box center [507, 114] width 28 height 9
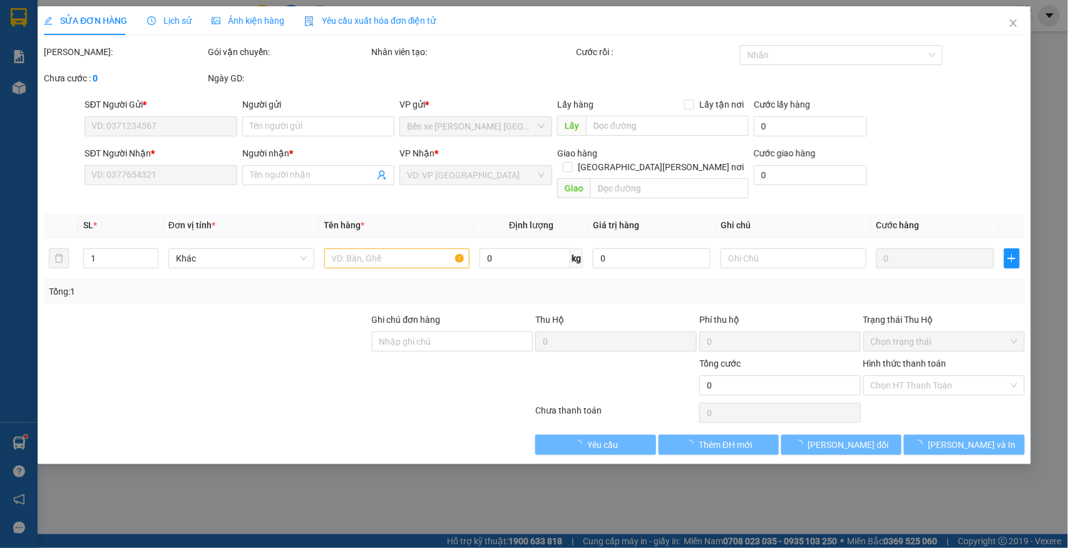
type input "0982797482"
type input "0948302088"
type input "oanh"
type input "100.000"
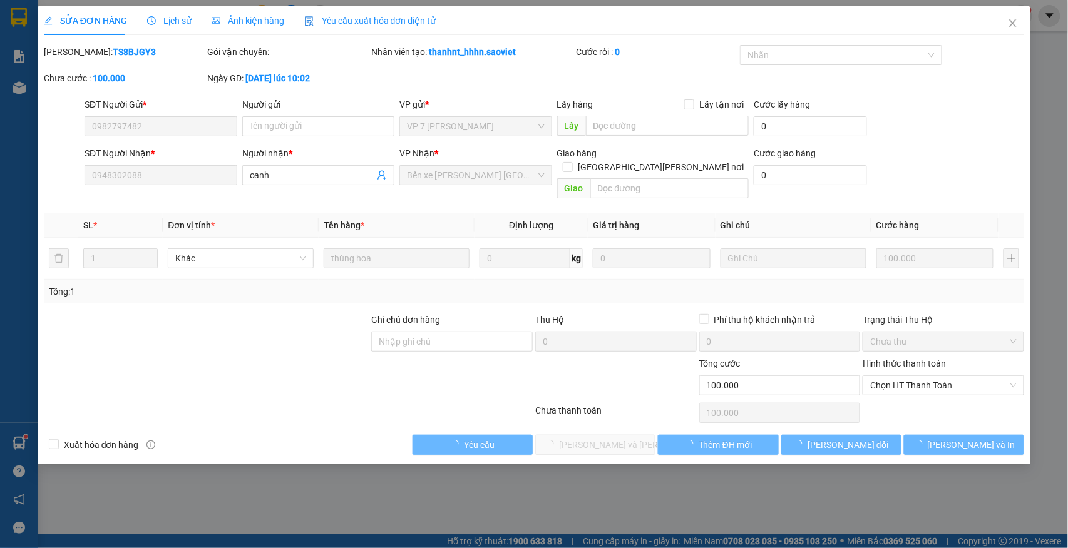
click at [963, 161] on div "SĐT Người Nhận * 0948302088 Người nhận * oanh VP Nhận * Bến xe Trung tâm Lào Ca…" at bounding box center [554, 176] width 945 height 58
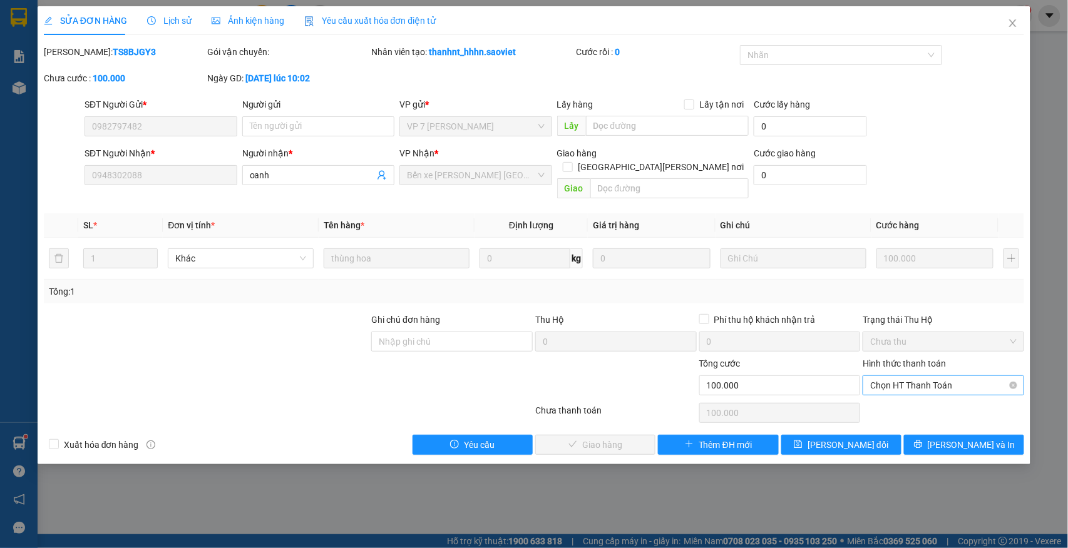
click at [910, 376] on span "Chọn HT Thanh Toán" at bounding box center [943, 385] width 147 height 19
click at [902, 396] on div "Tại văn phòng" at bounding box center [944, 398] width 147 height 14
type input "0"
click at [619, 438] on span "Lưu và Giao hàng" at bounding box center [643, 445] width 169 height 14
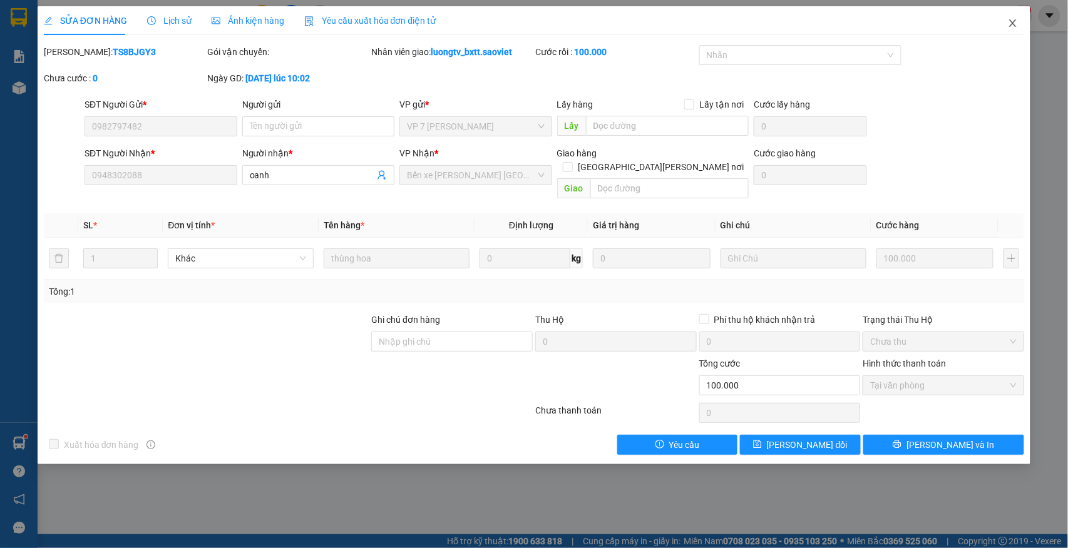
click at [1014, 24] on icon "close" at bounding box center [1013, 23] width 10 height 10
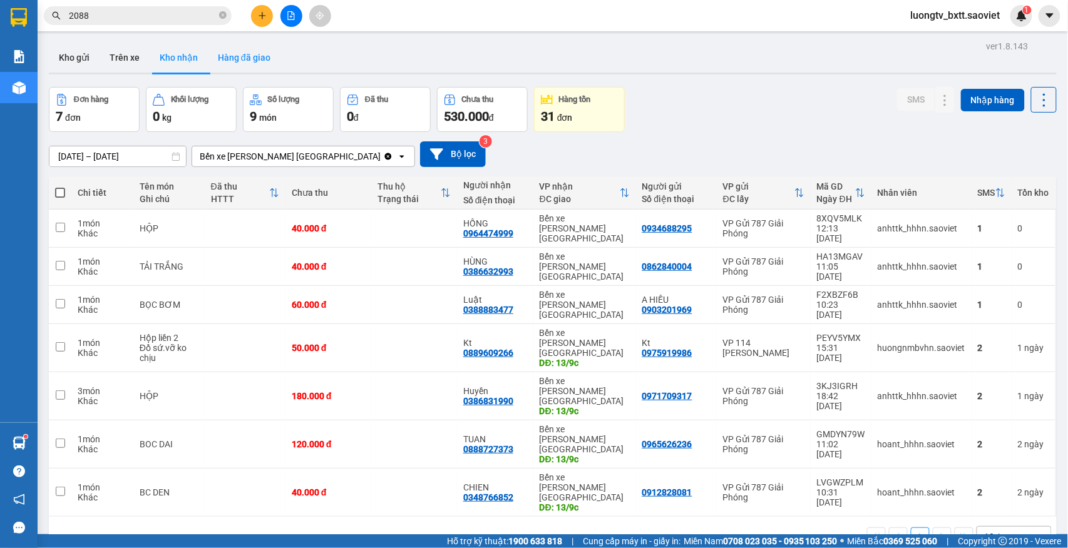
click at [233, 58] on button "Hàng đã giao" at bounding box center [244, 58] width 73 height 30
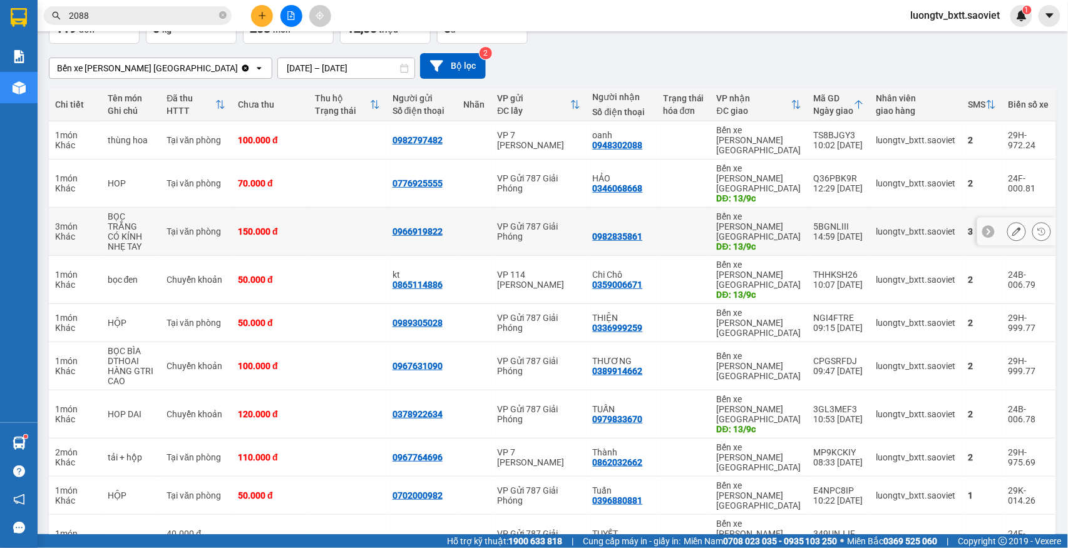
scroll to position [91, 0]
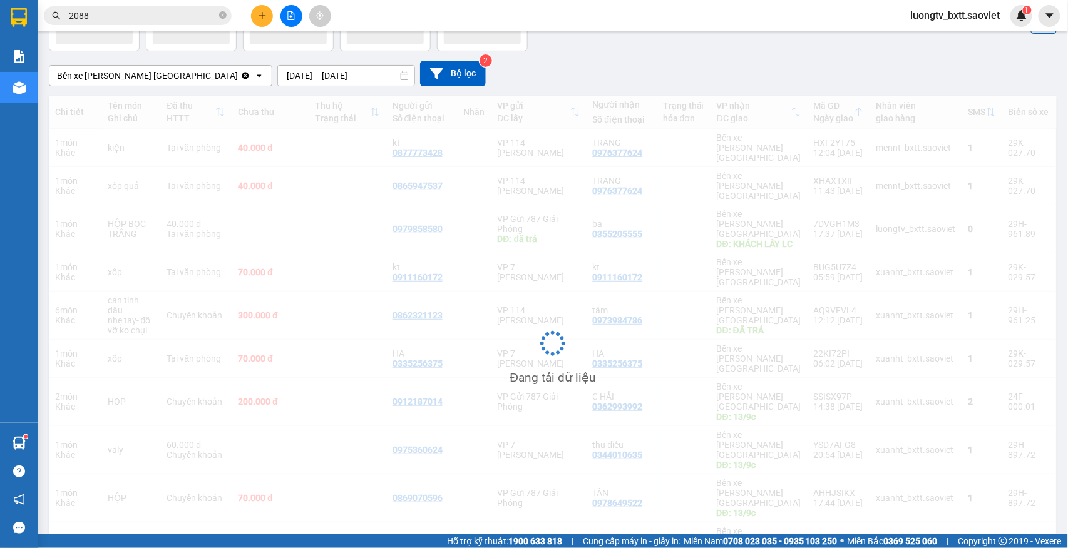
scroll to position [81, 0]
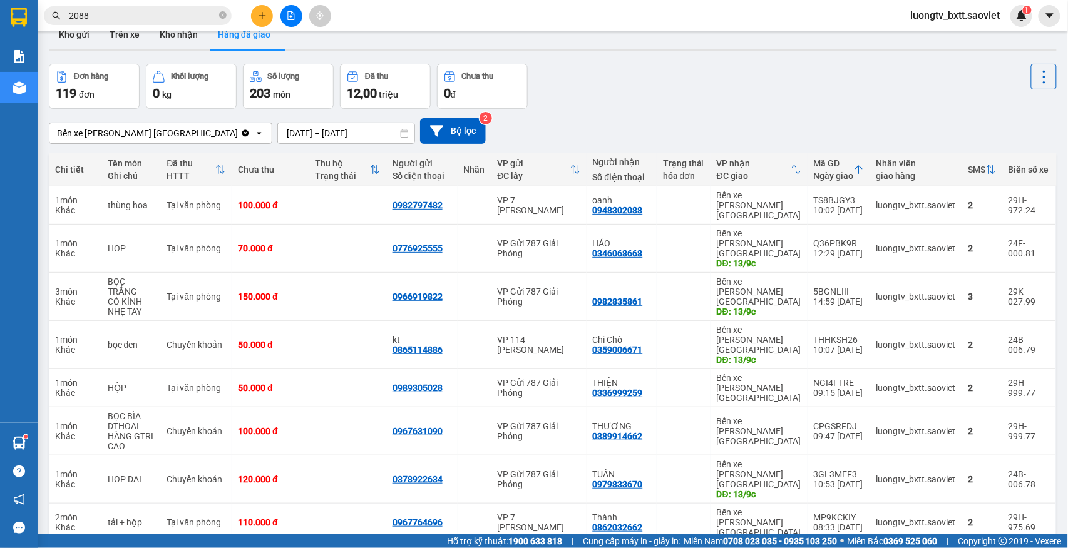
scroll to position [0, 0]
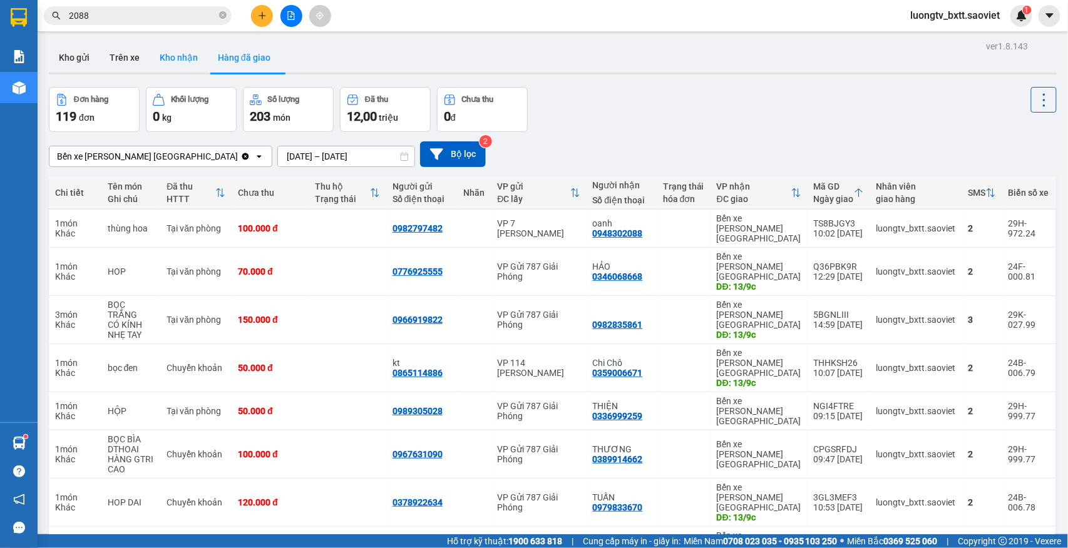
click at [180, 56] on button "Kho nhận" at bounding box center [179, 58] width 58 height 30
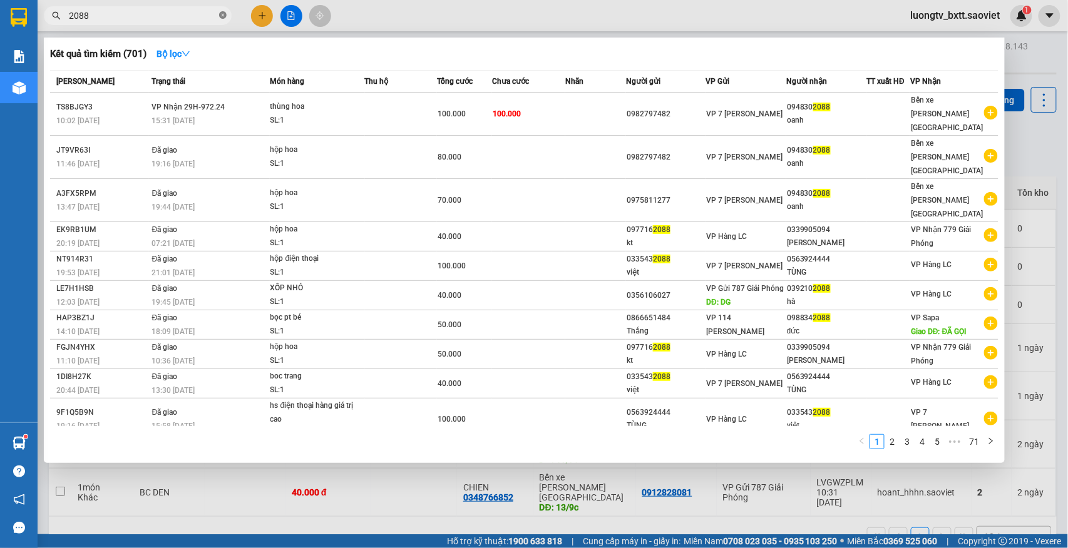
click at [219, 18] on icon "close-circle" at bounding box center [223, 15] width 8 height 8
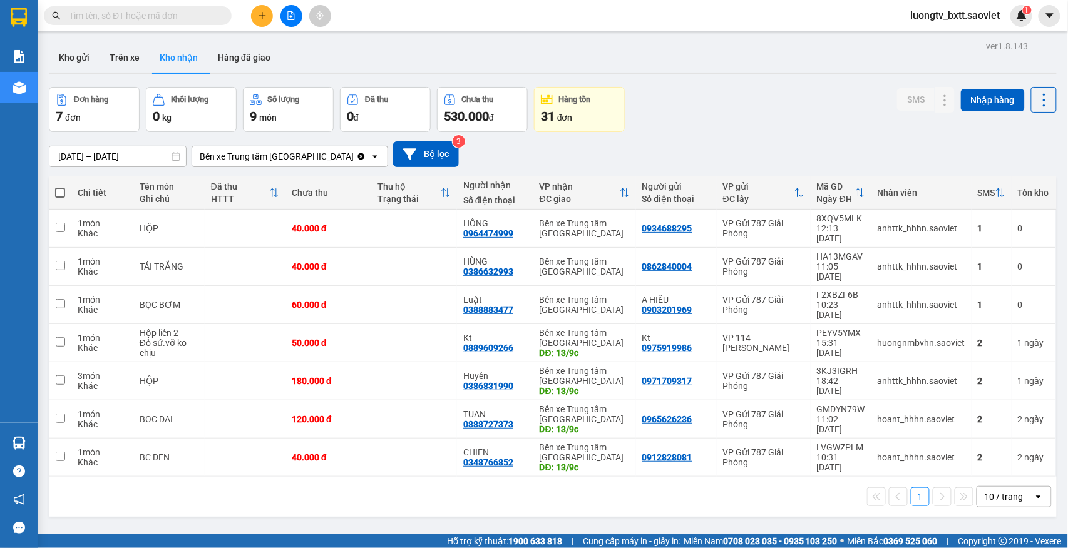
click at [669, 109] on div "Đơn hàng 7 đơn Khối lượng 0 kg Số lượng 9 món Đã thu 0 đ Chưa thu 530.000 đ Hàn…" at bounding box center [553, 109] width 1008 height 45
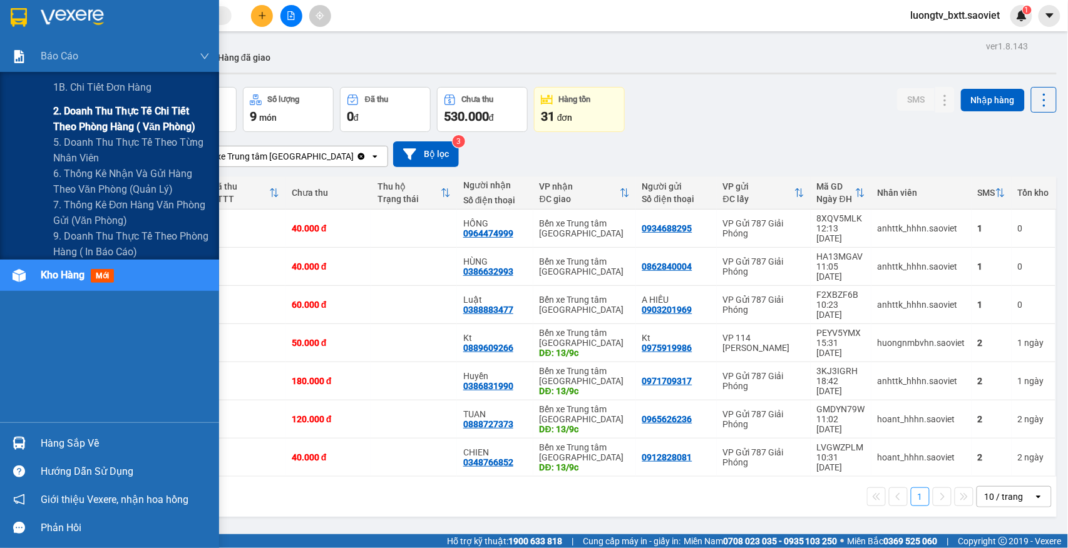
click at [76, 119] on span "2. Doanh thu thực tế chi tiết theo phòng hàng ( văn phòng)" at bounding box center [131, 118] width 157 height 31
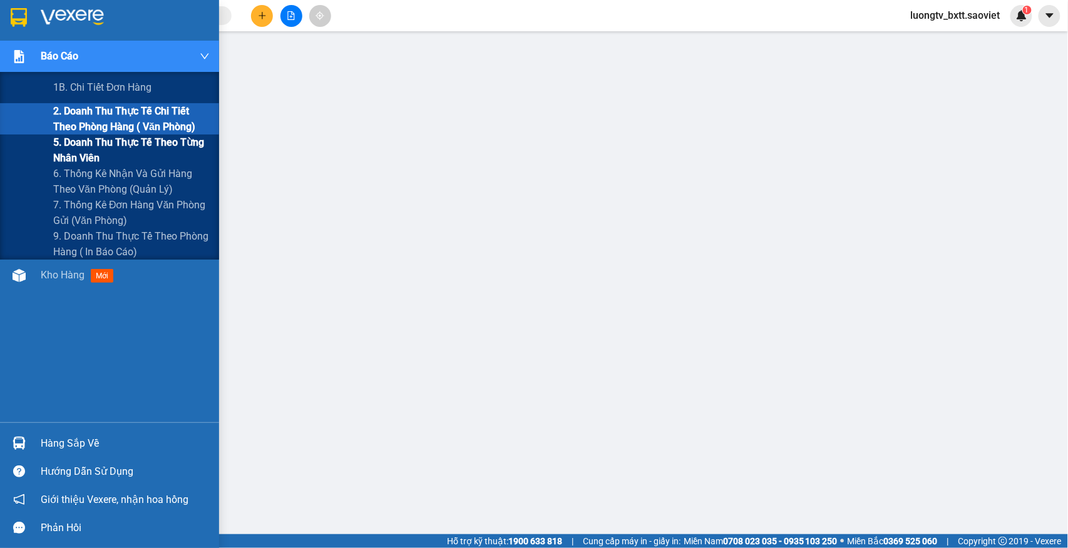
click at [81, 141] on span "5. Doanh thu thực tế theo từng nhân viên" at bounding box center [131, 150] width 157 height 31
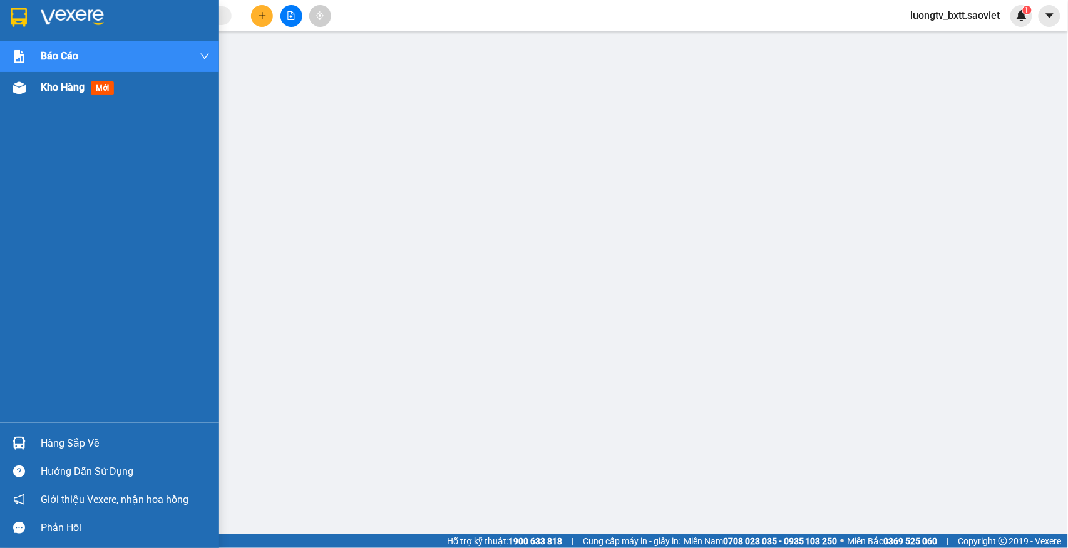
click at [43, 88] on span "Kho hàng" at bounding box center [63, 87] width 44 height 12
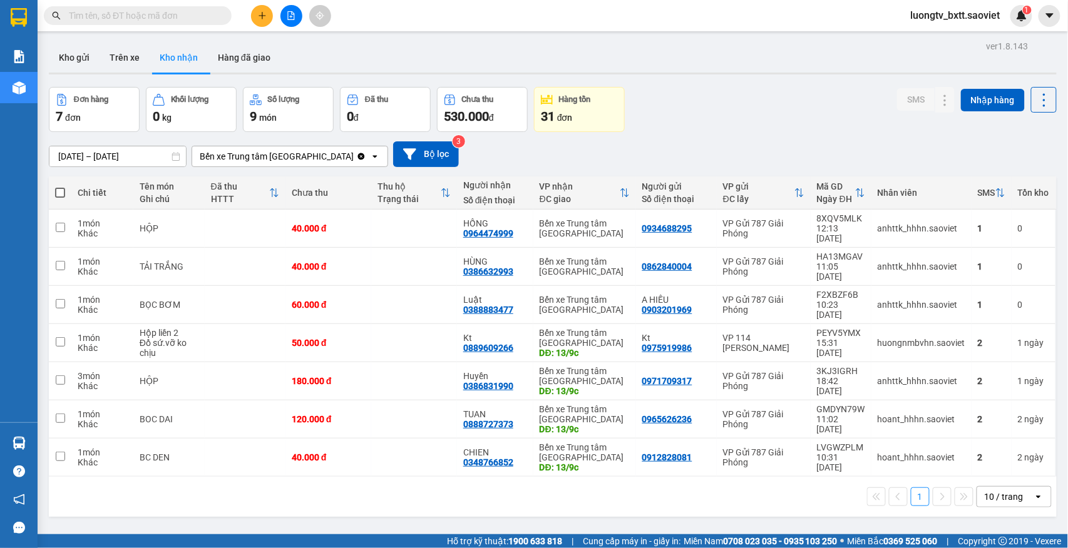
click at [705, 106] on div "Đơn hàng 7 đơn Khối lượng 0 kg Số lượng 9 món Đã thu 0 đ Chưa thu 530.000 đ Hàn…" at bounding box center [553, 109] width 1008 height 45
click at [125, 51] on button "Trên xe" at bounding box center [125, 58] width 50 height 30
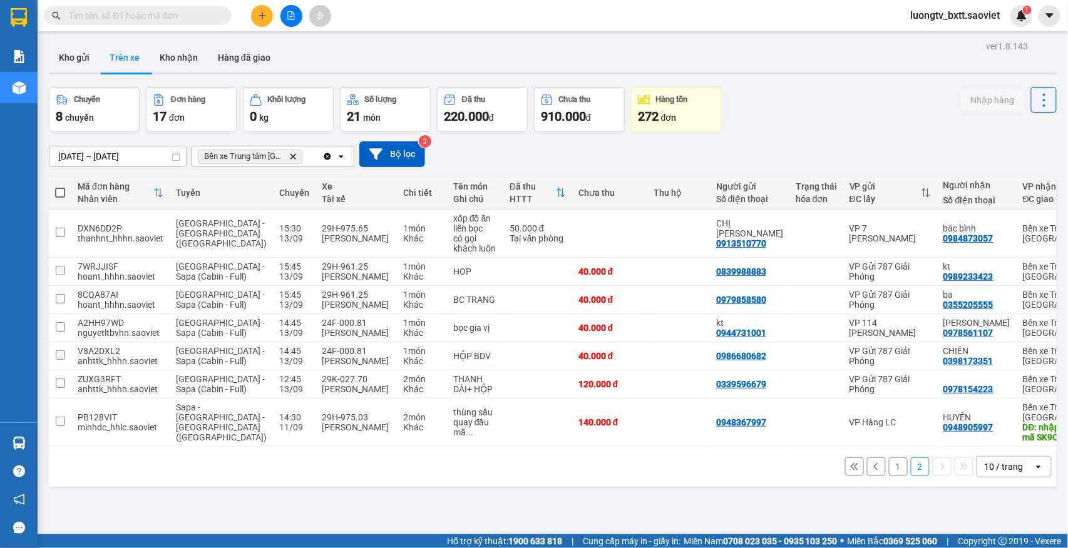
scroll to position [58, 0]
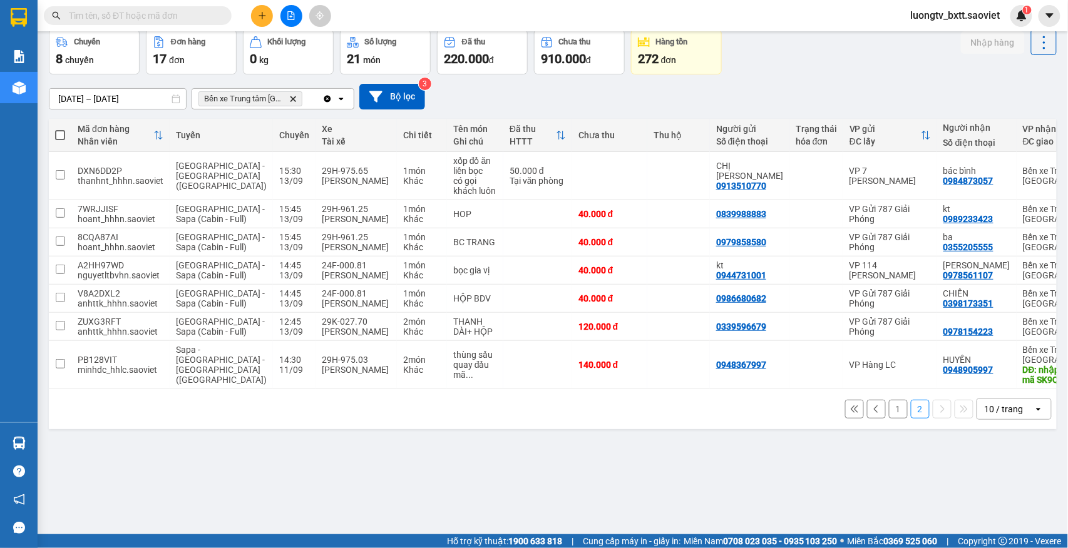
click at [889, 419] on button "1" at bounding box center [898, 409] width 19 height 19
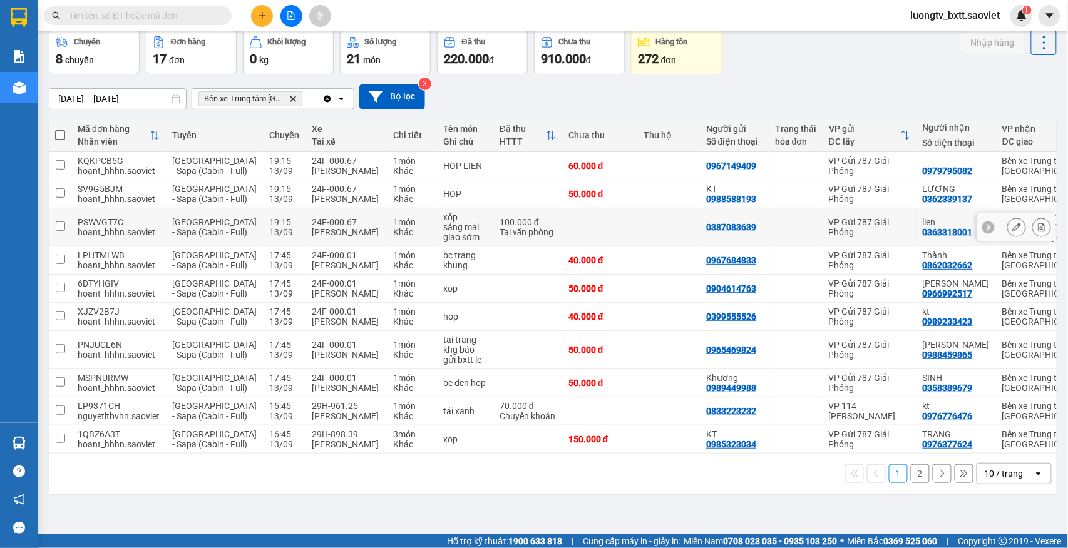
scroll to position [116, 0]
click at [911, 483] on button "2" at bounding box center [920, 474] width 19 height 19
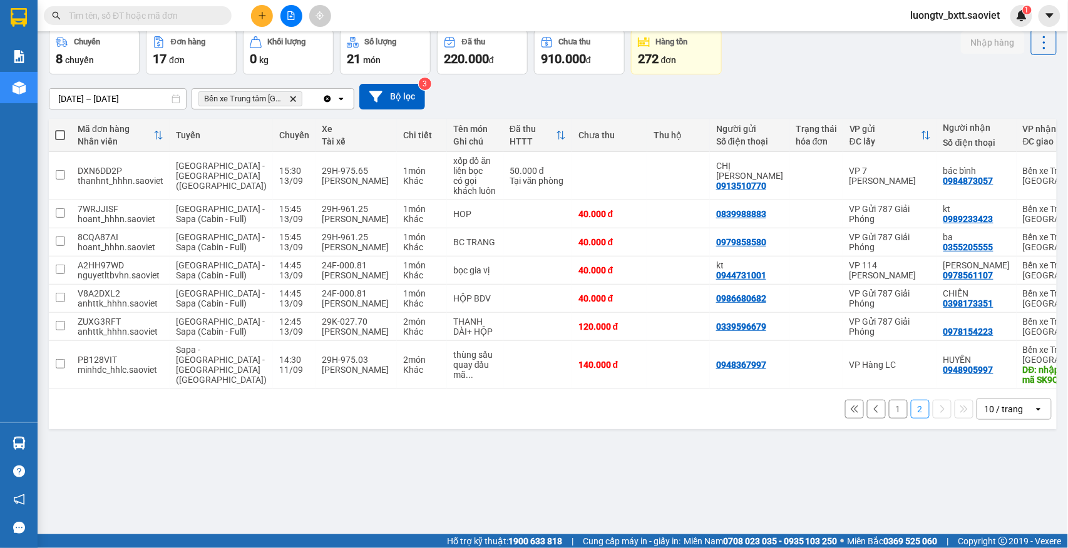
scroll to position [0, 0]
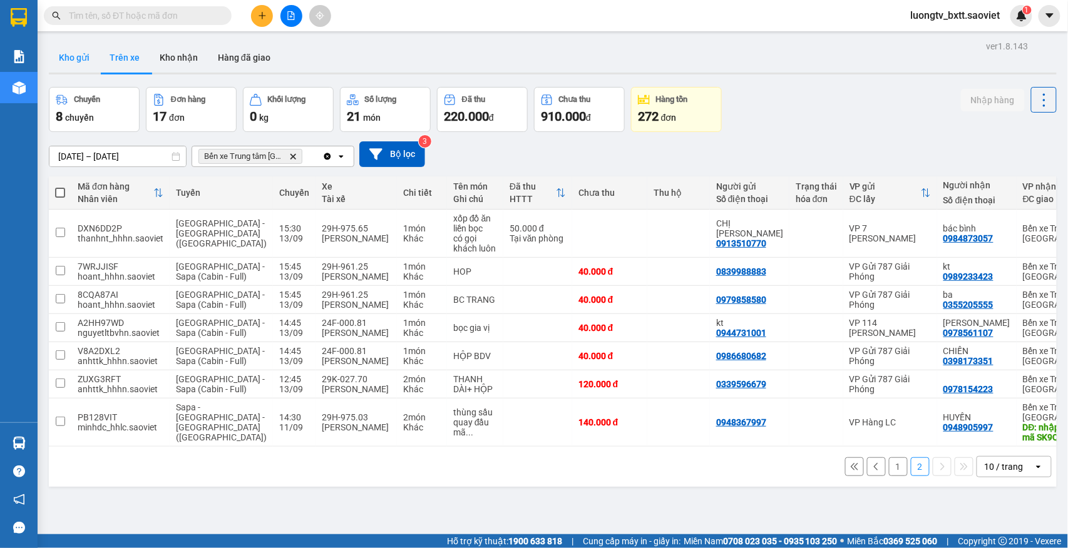
click at [78, 58] on button "Kho gửi" at bounding box center [74, 58] width 51 height 30
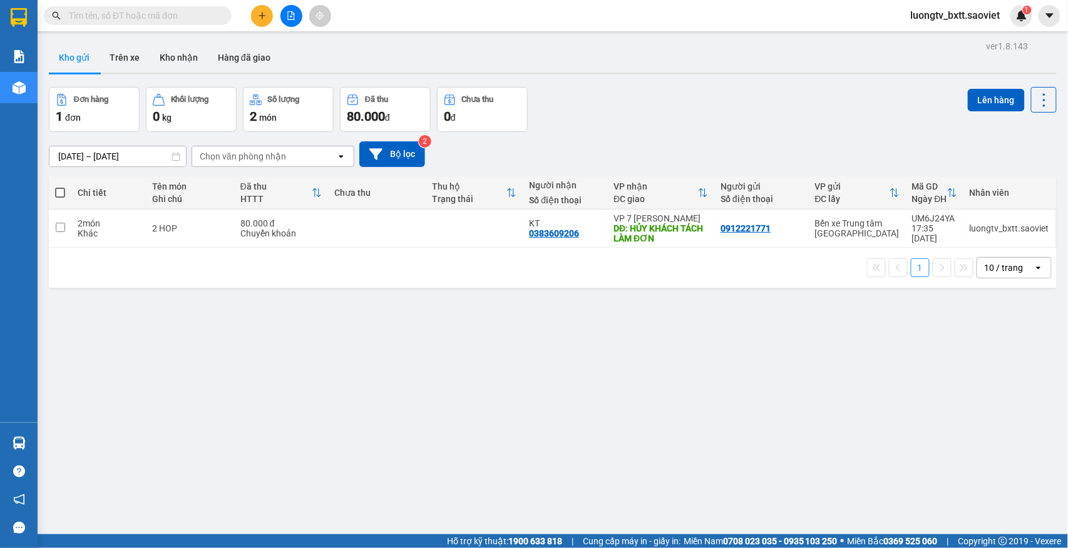
click at [694, 333] on div "ver 1.8.143 Kho gửi Trên xe Kho nhận Hàng đã giao Đơn hàng 1 đơn Khối lượng 0 k…" at bounding box center [553, 312] width 1018 height 548
click at [777, 106] on div "Đơn hàng 1 đơn Khối lượng 0 kg Số lượng 2 món Đã thu 80.000 đ Chưa thu 0 đ Lên …" at bounding box center [553, 109] width 1008 height 45
click at [629, 96] on div "Đơn hàng 1 đơn Khối lượng 0 kg Số lượng 2 món Đã thu 80.000 đ Chưa thu 0 đ Lên …" at bounding box center [553, 109] width 1008 height 45
